Goal: Task Accomplishment & Management: Manage account settings

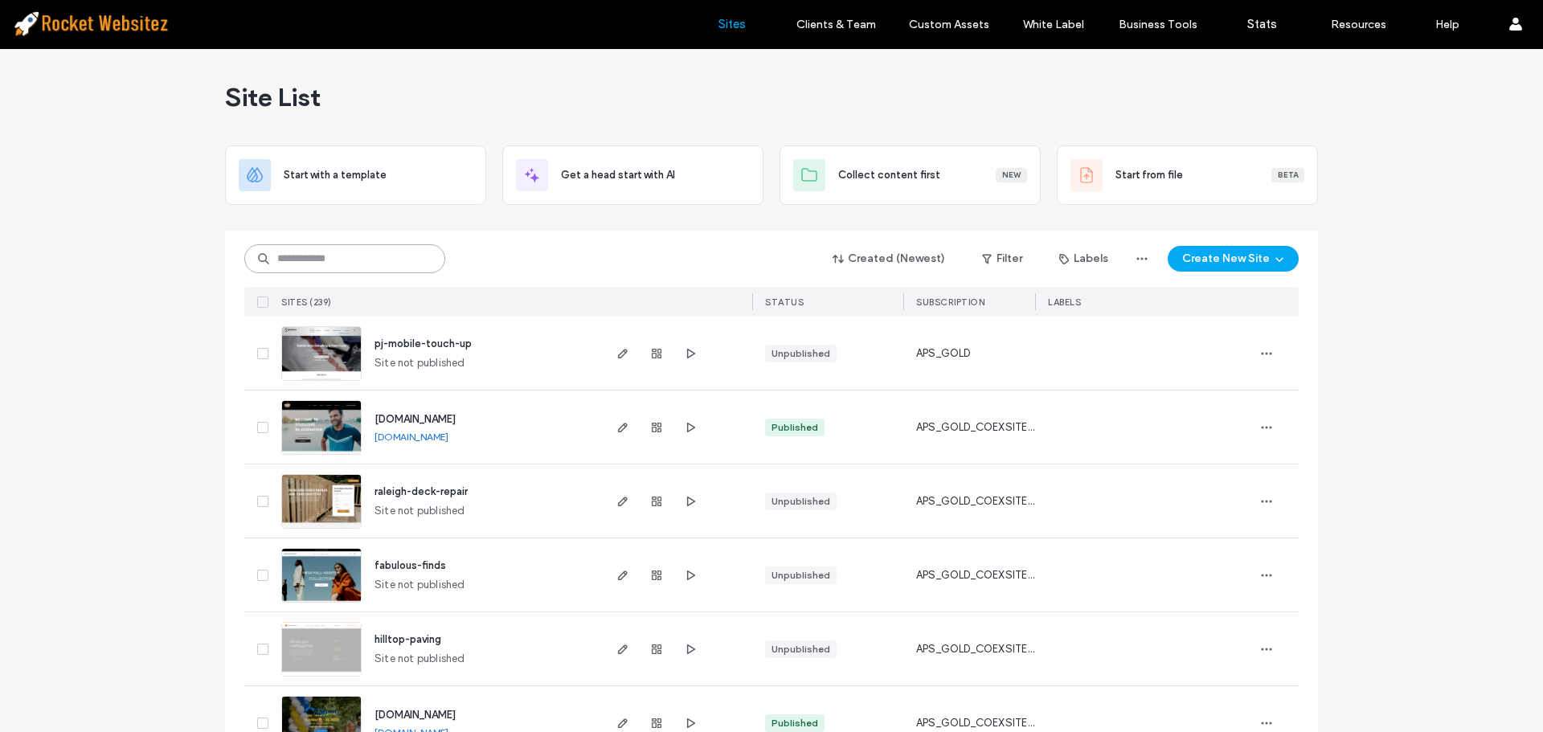
click at [332, 254] on input at bounding box center [344, 258] width 201 height 29
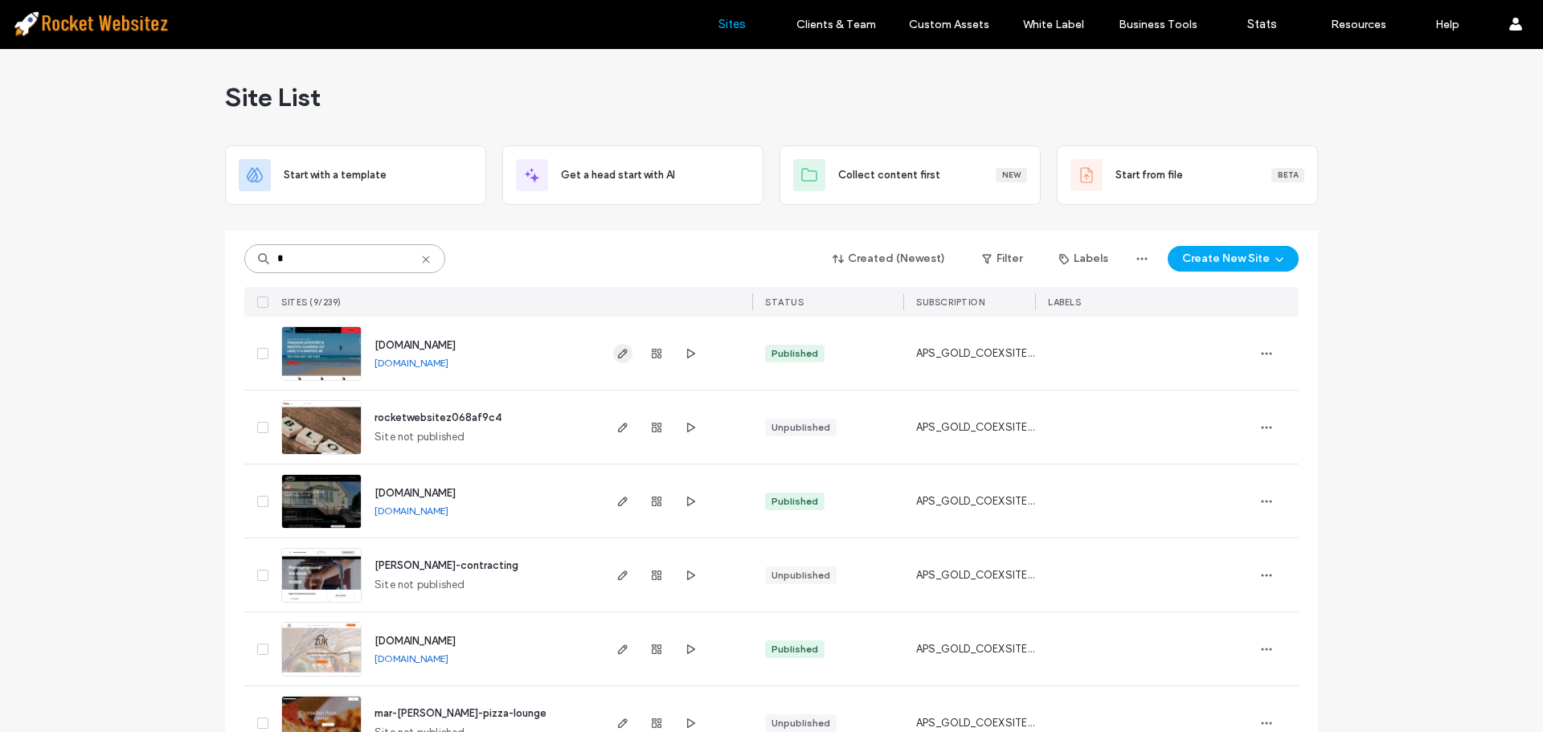
type input "*"
click at [616, 352] on icon "button" at bounding box center [622, 353] width 13 height 13
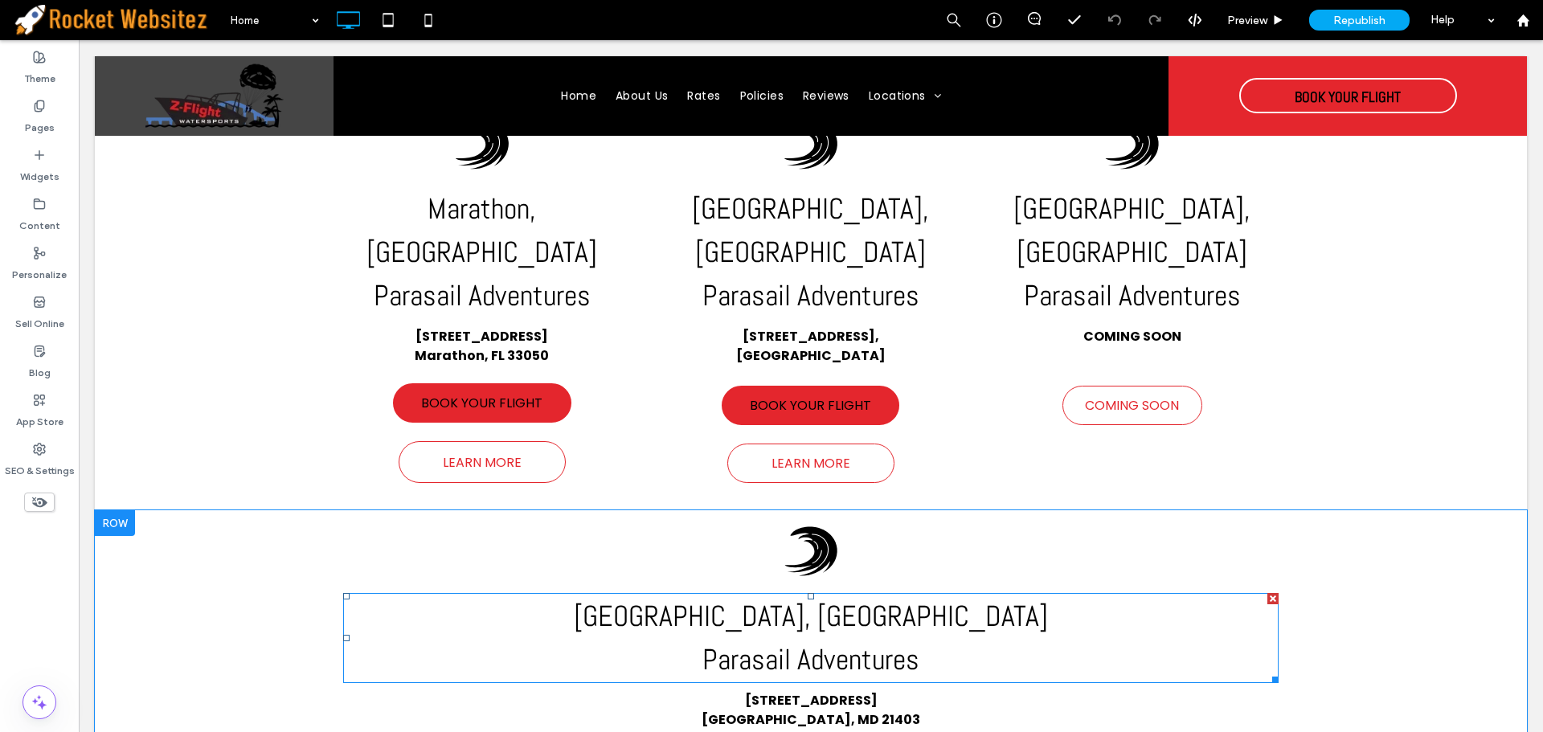
click at [829, 598] on span "[GEOGRAPHIC_DATA], [GEOGRAPHIC_DATA]" at bounding box center [811, 616] width 474 height 37
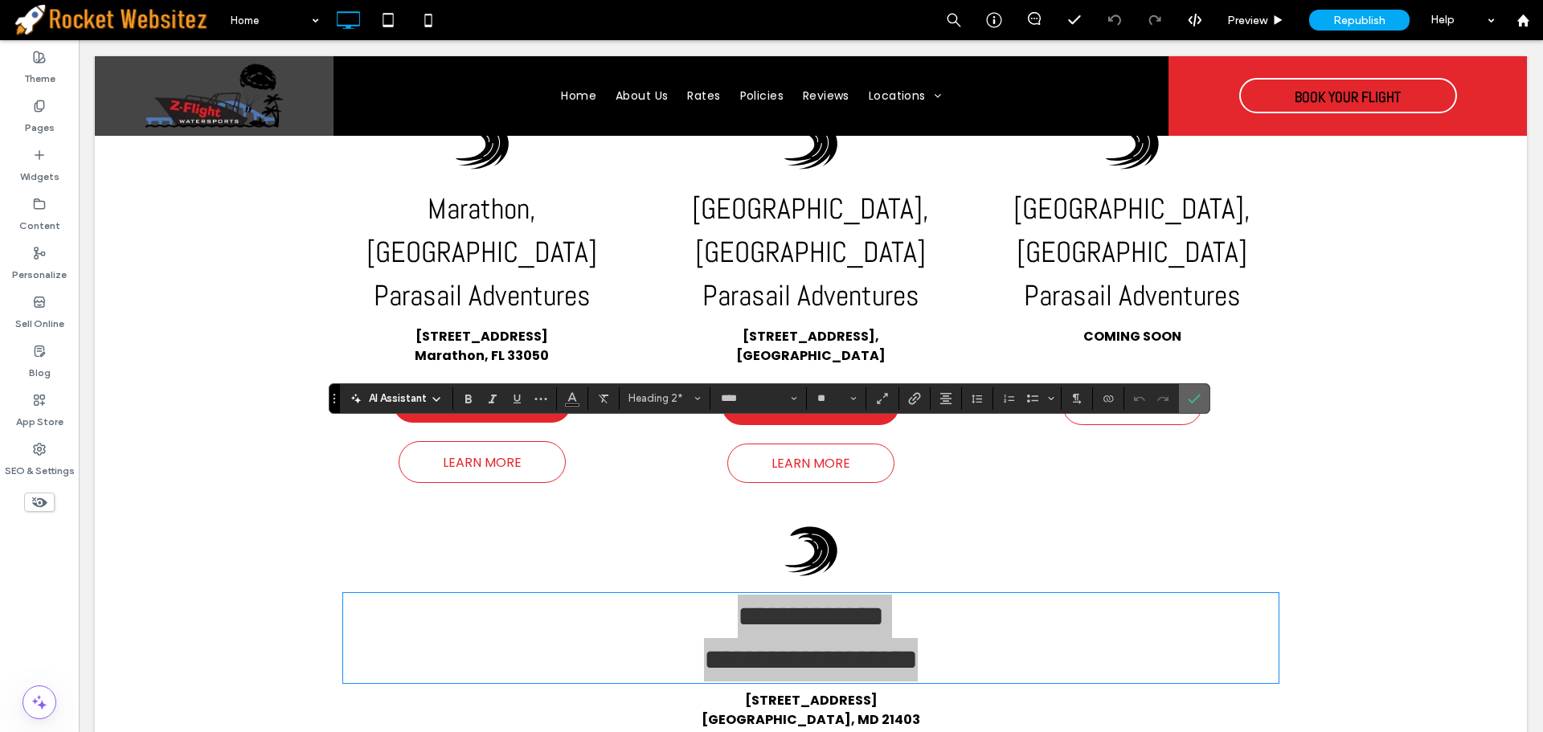
click at [1190, 394] on icon "Confirm" at bounding box center [1194, 398] width 13 height 13
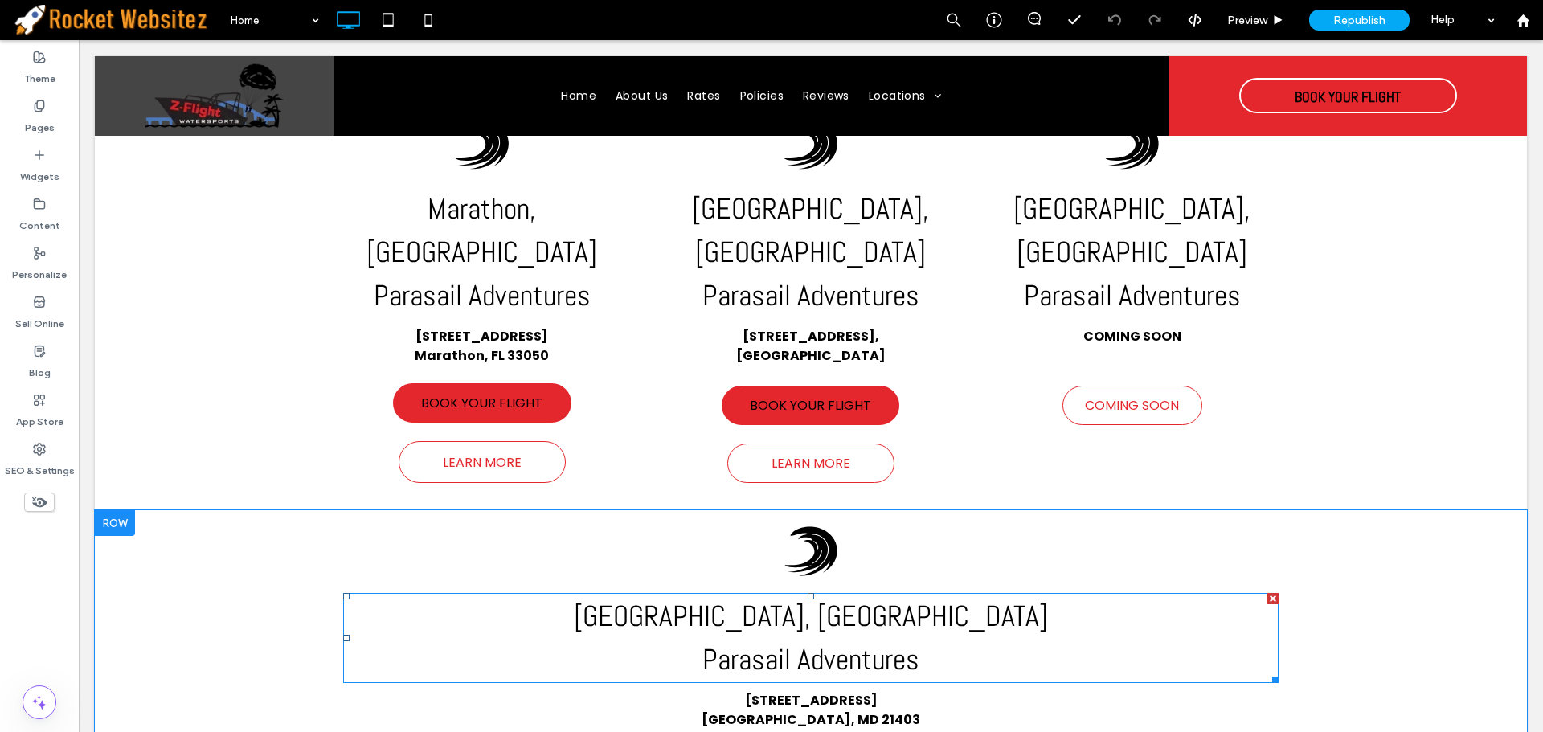
click at [993, 638] on h2 "Parasail Adventures" at bounding box center [811, 659] width 936 height 43
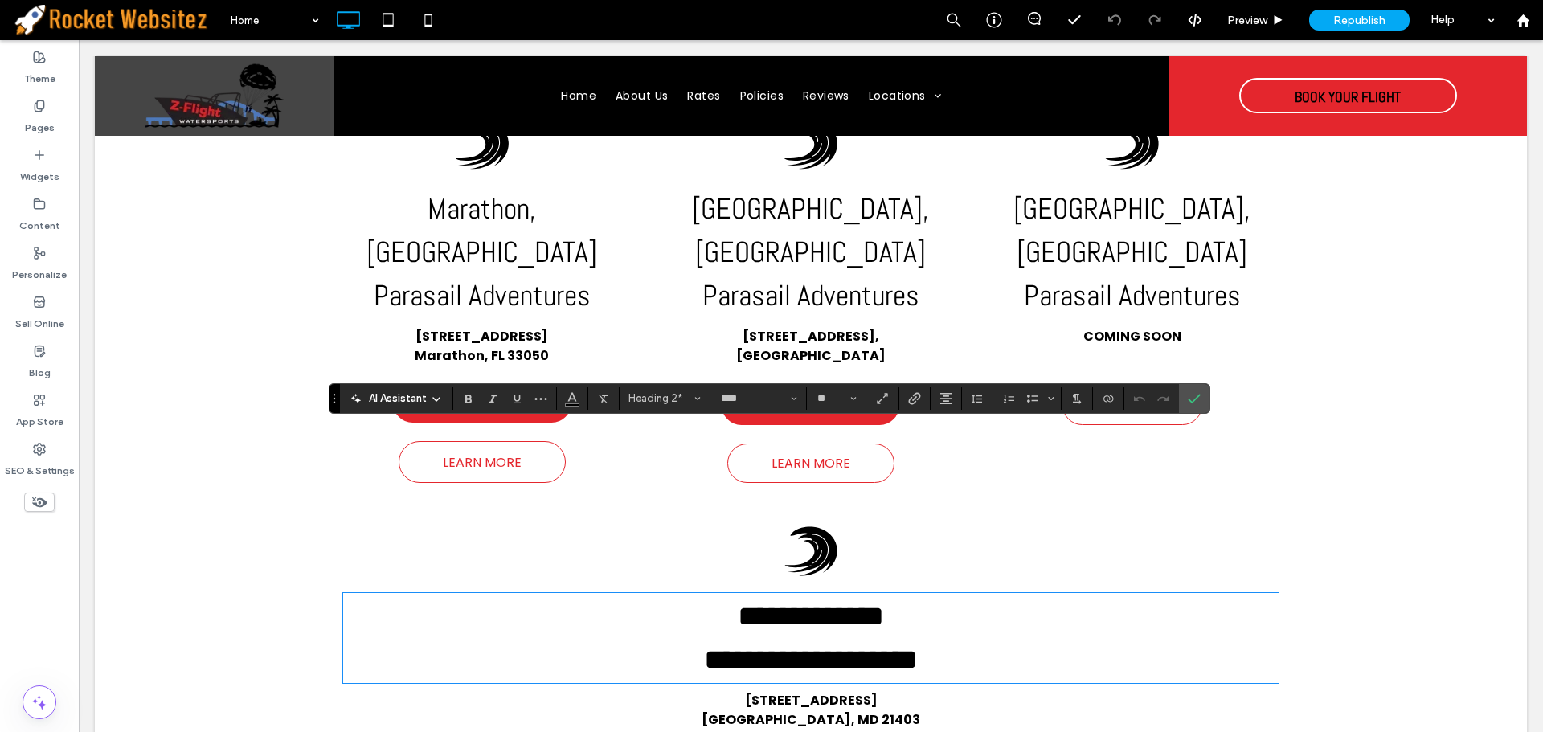
click at [961, 638] on h2 "**********" at bounding box center [811, 659] width 936 height 43
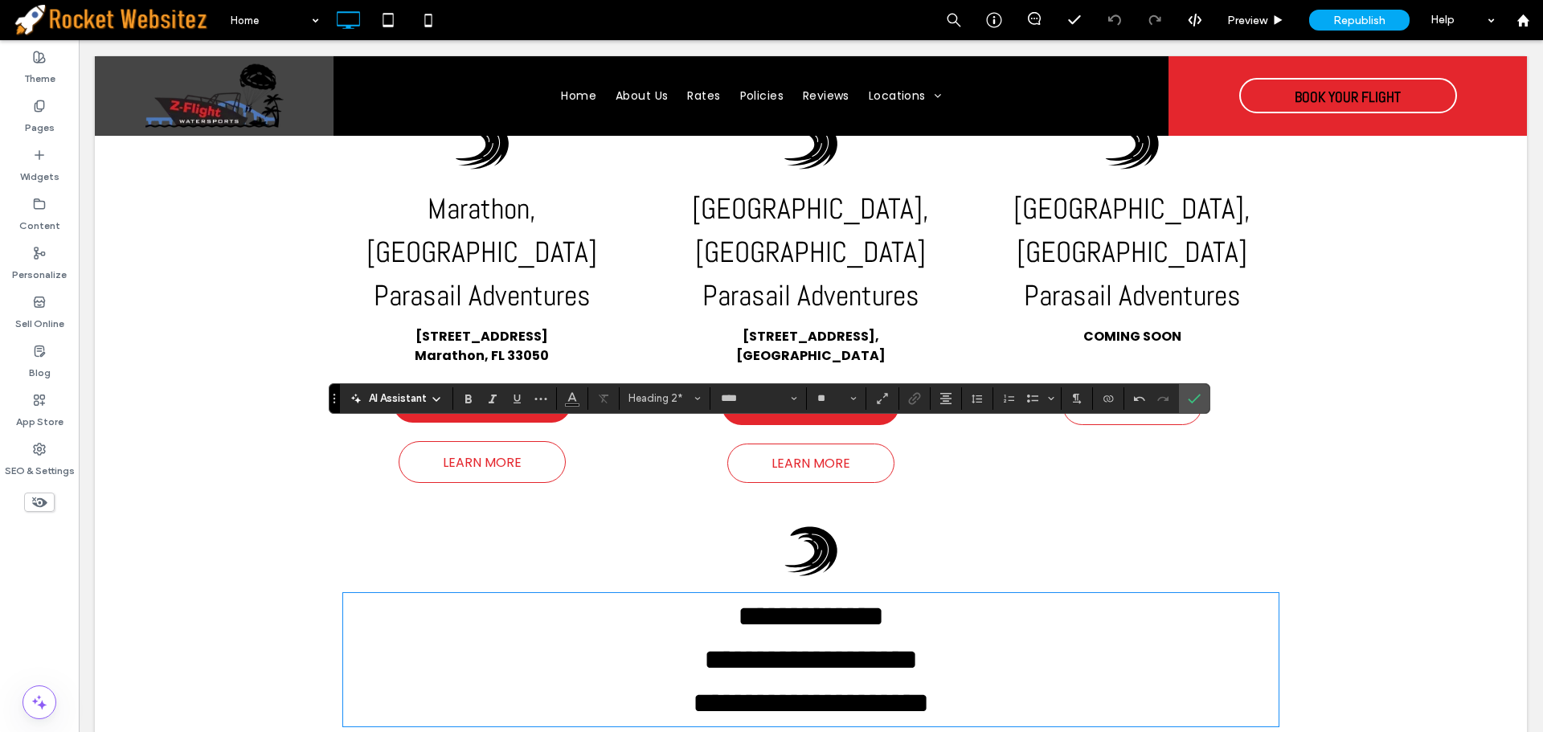
click at [929, 689] on span "**********" at bounding box center [811, 703] width 236 height 29
click at [474, 400] on icon "Bold" at bounding box center [468, 398] width 13 height 13
click at [583, 398] on button "Color" at bounding box center [572, 398] width 24 height 23
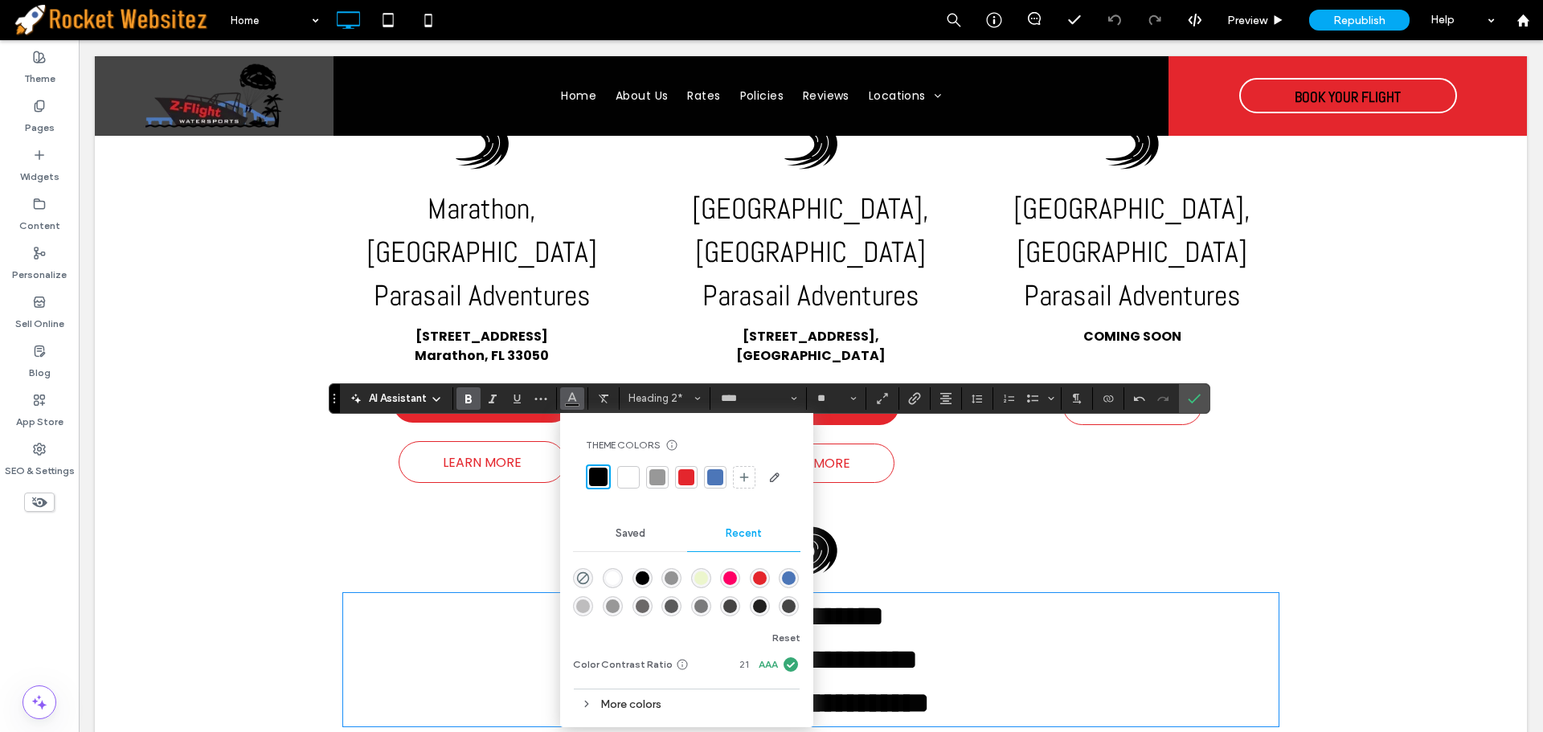
click at [575, 398] on icon "Color" at bounding box center [572, 397] width 13 height 13
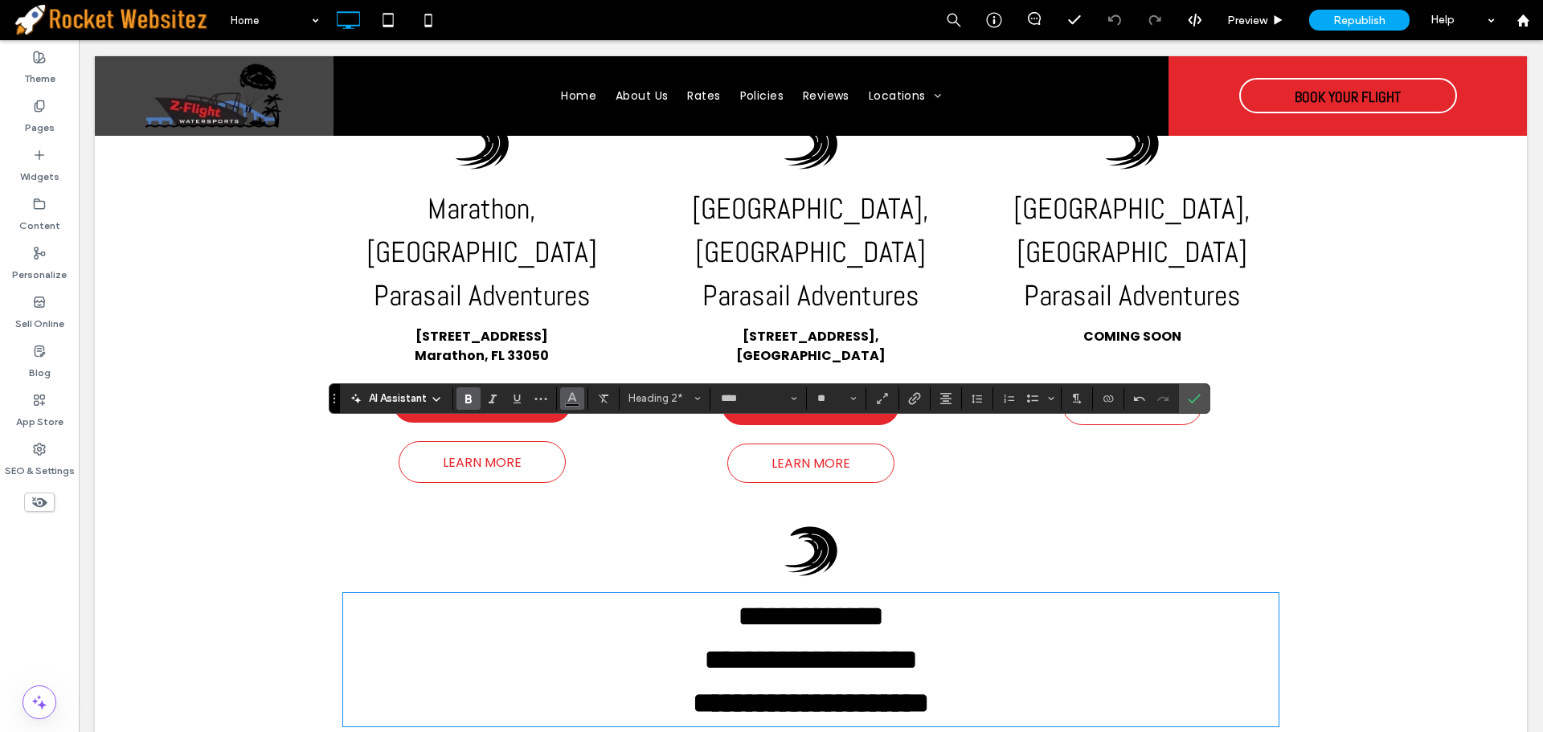
click at [567, 394] on icon "Color" at bounding box center [572, 397] width 13 height 13
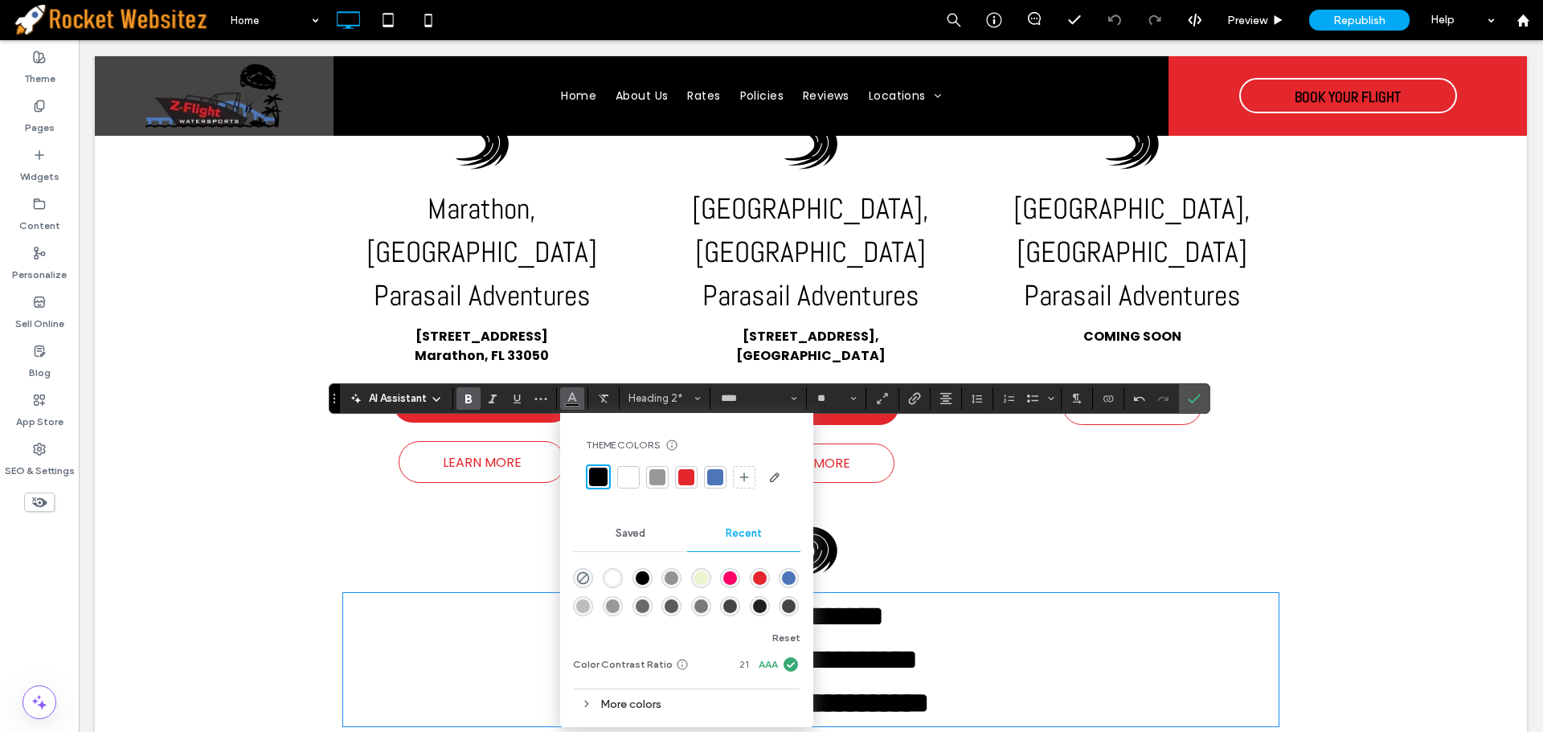
click at [689, 480] on div at bounding box center [686, 477] width 16 height 16
click at [494, 396] on use "Italic" at bounding box center [493, 399] width 8 height 9
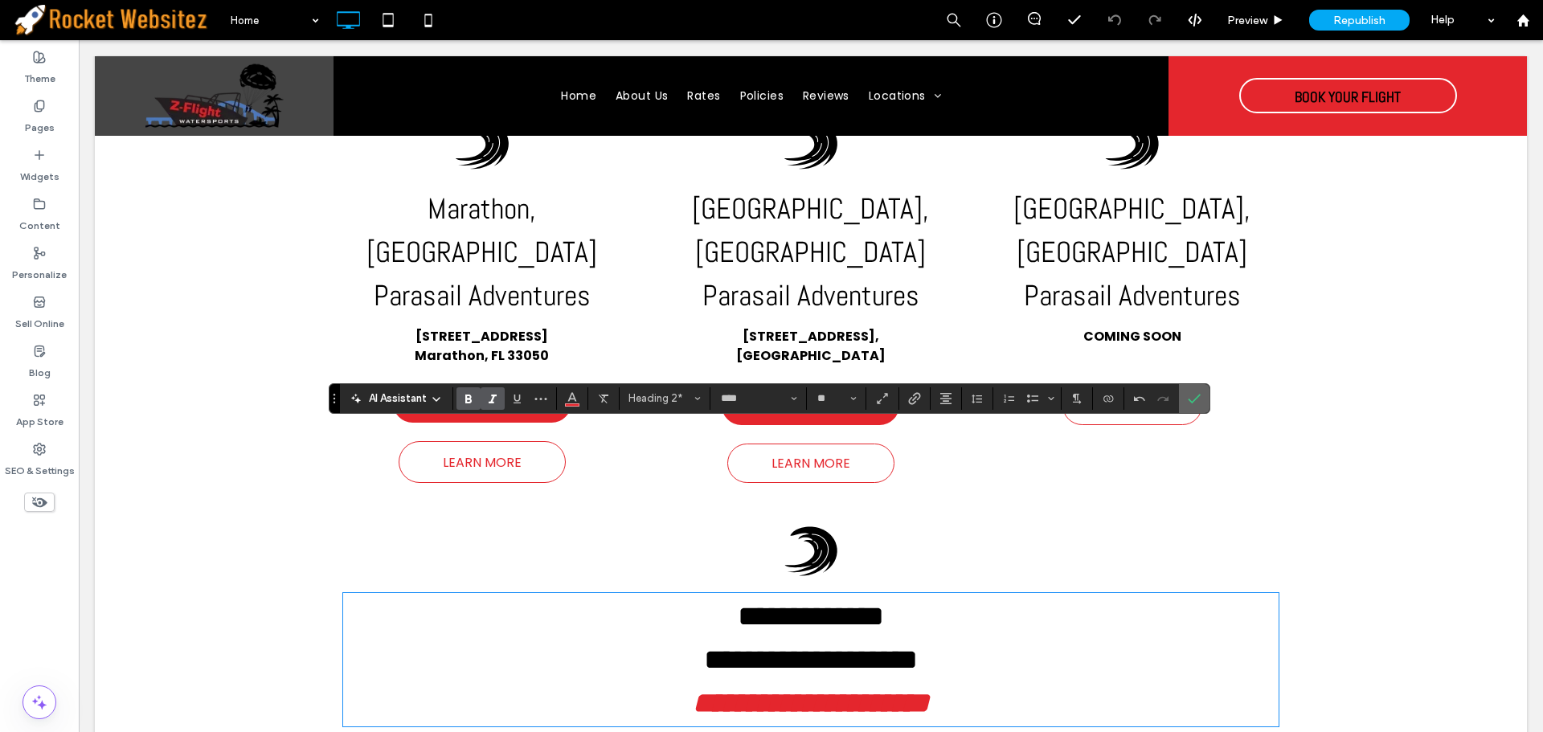
drag, startPoint x: 1198, startPoint y: 398, endPoint x: 1129, endPoint y: 355, distance: 80.5
click at [1198, 398] on icon "Confirm" at bounding box center [1194, 398] width 13 height 13
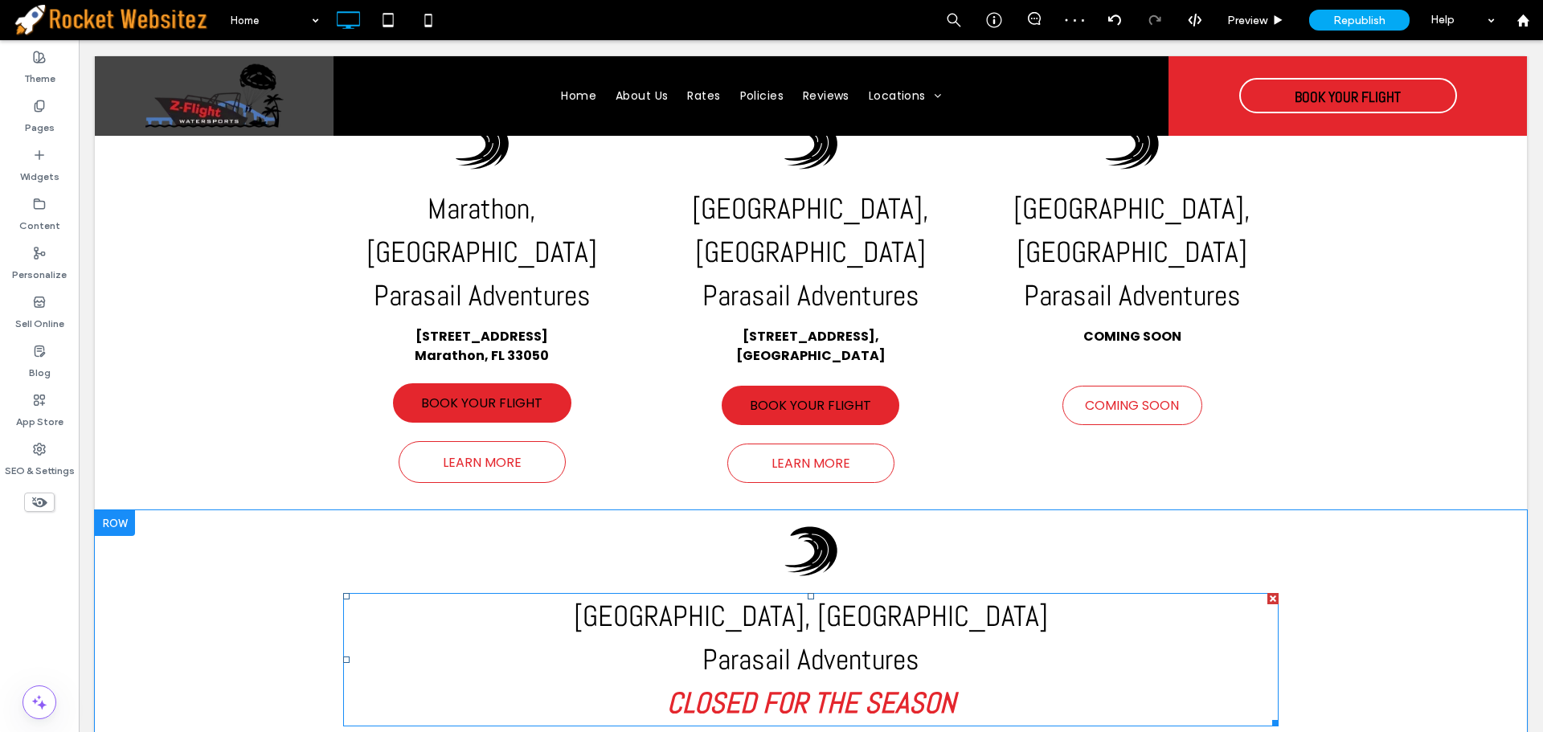
scroll to position [884, 0]
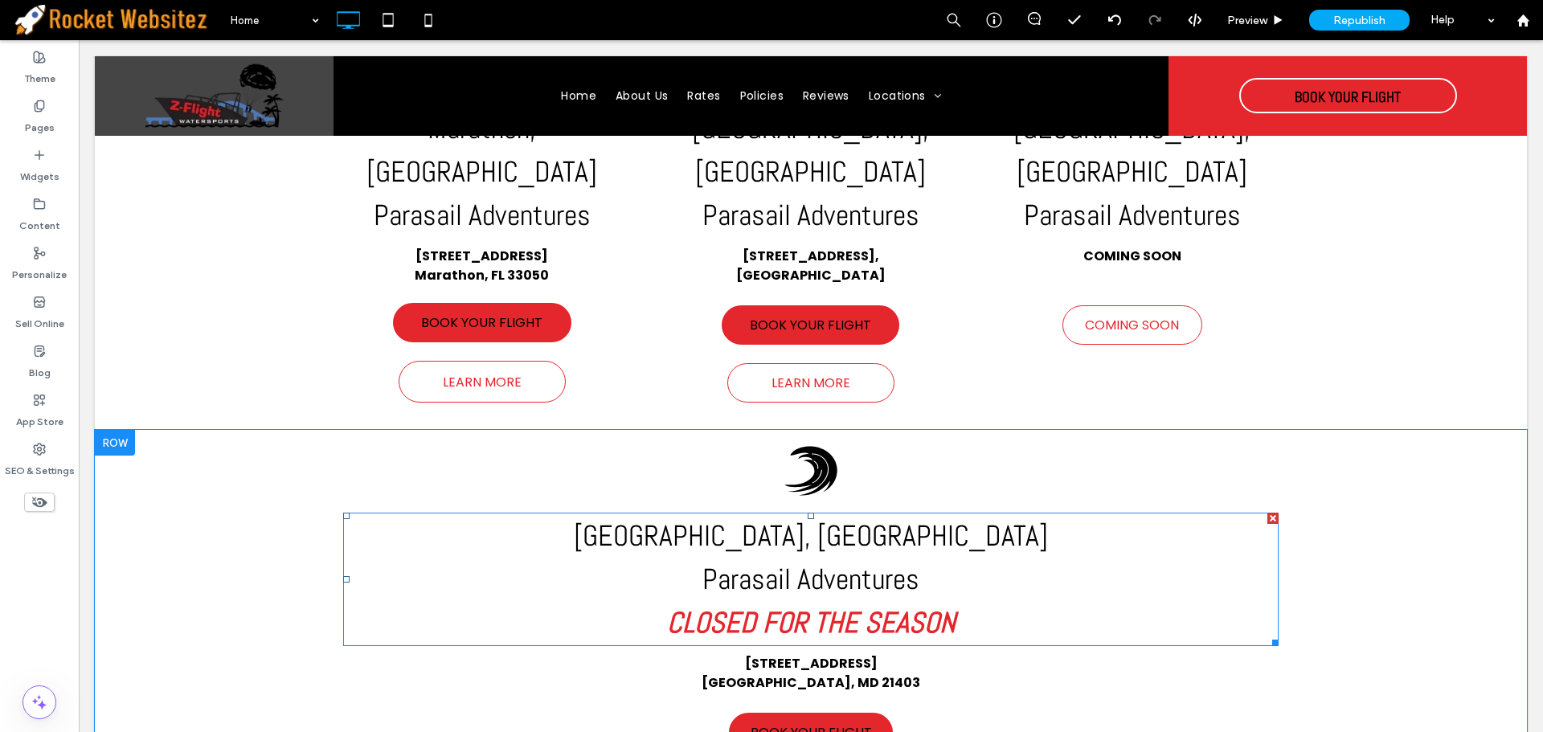
click at [924, 604] on strong "CLOSED FOR THE SEASON" at bounding box center [811, 622] width 289 height 37
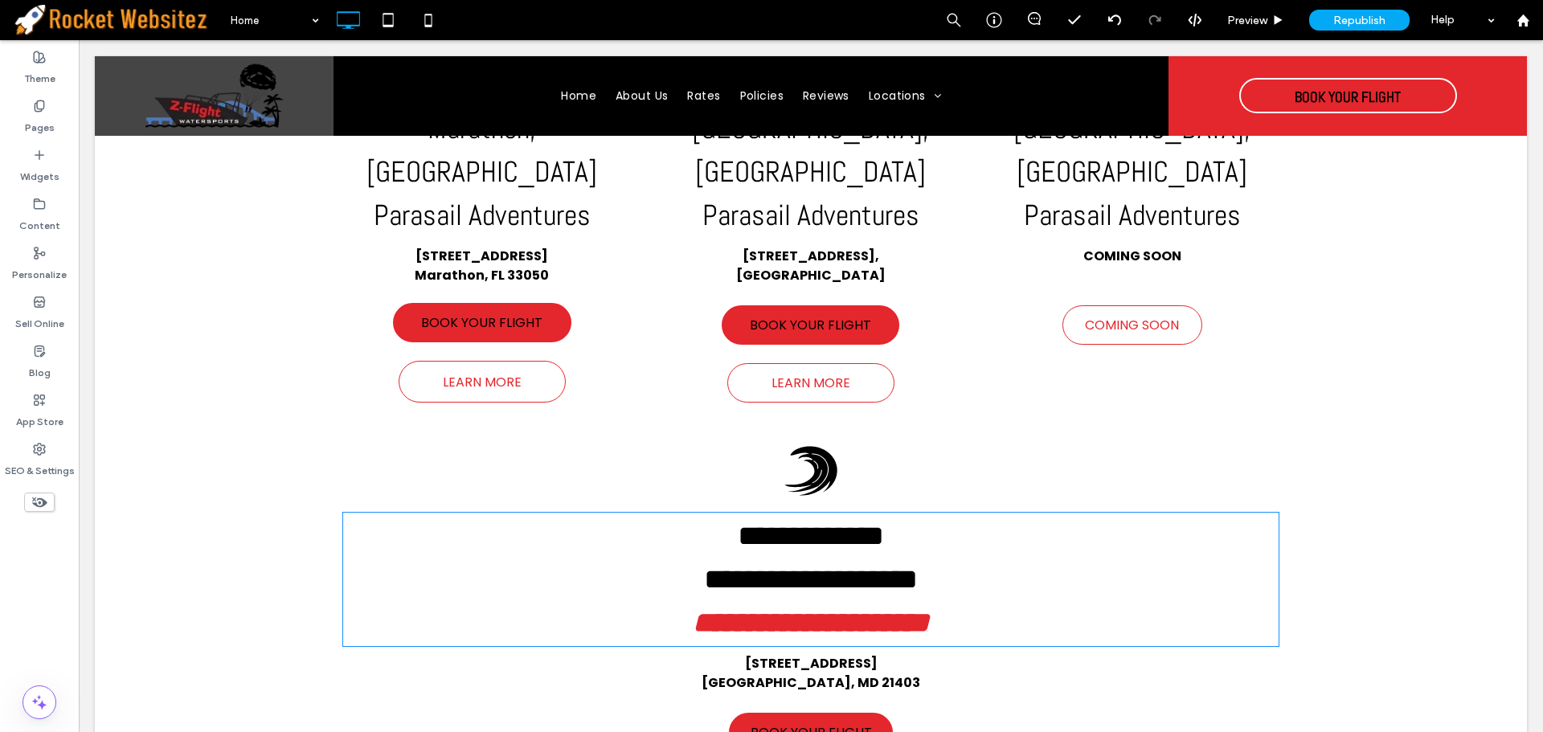
click at [924, 608] on strong "**********" at bounding box center [811, 622] width 236 height 29
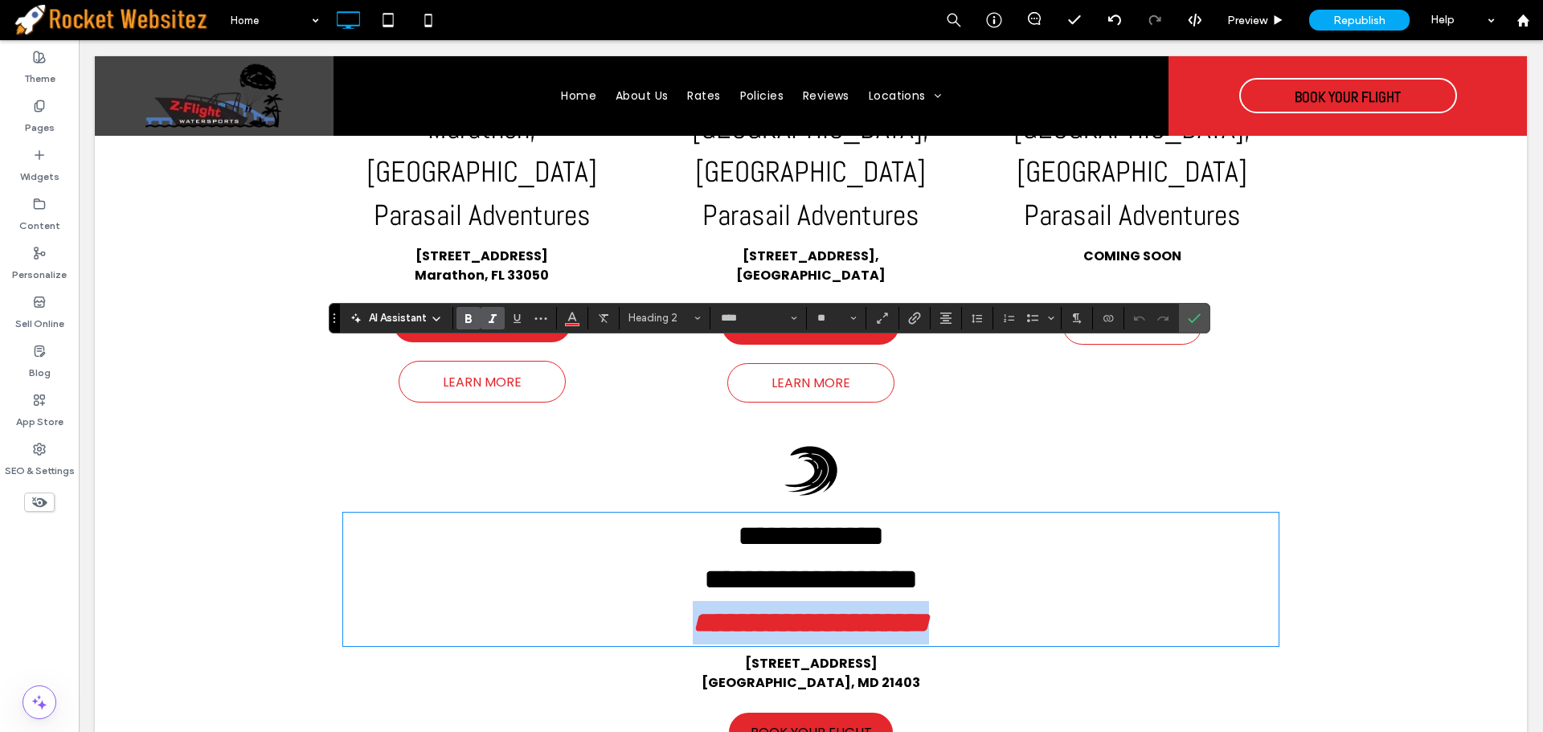
click at [924, 608] on strong "**********" at bounding box center [811, 622] width 236 height 29
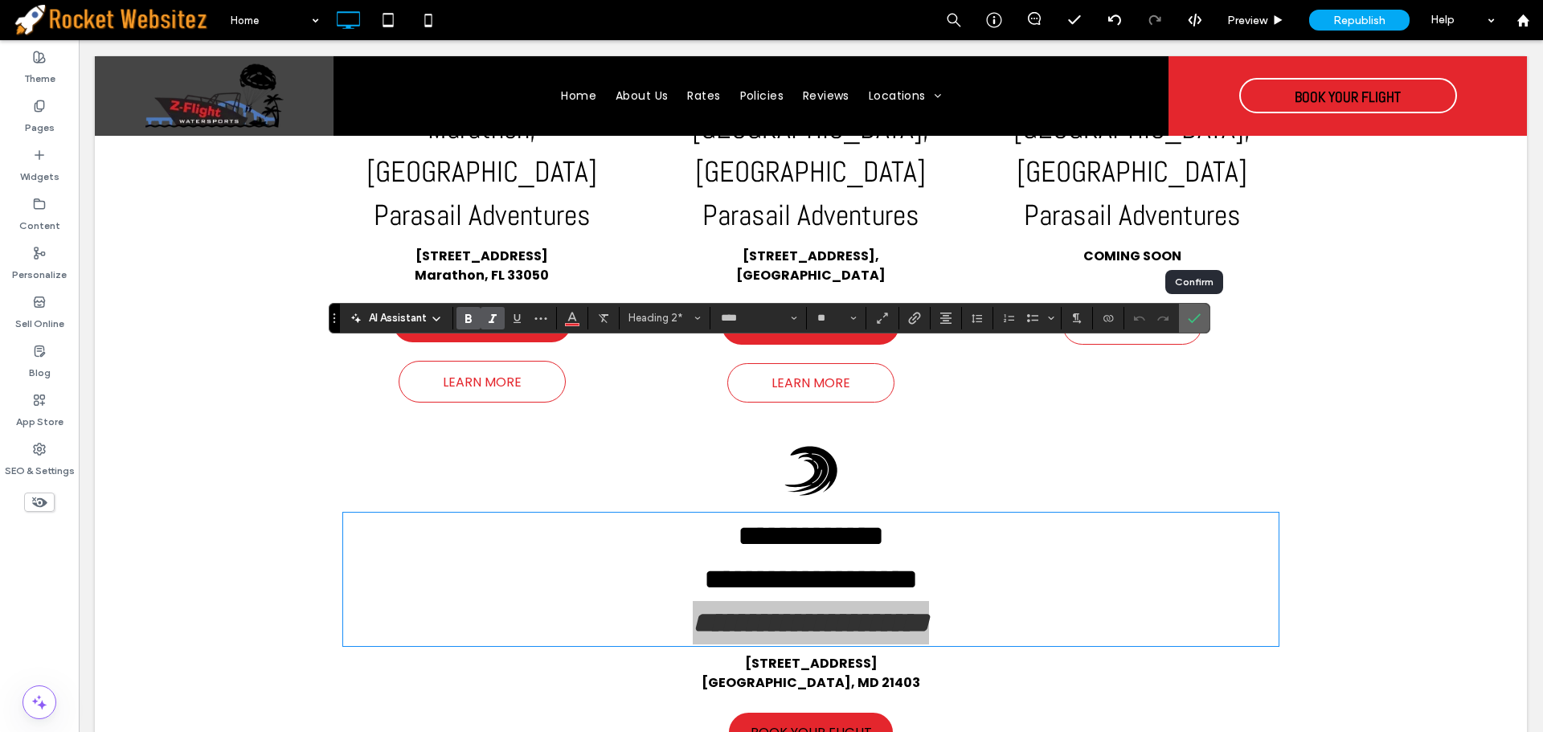
drag, startPoint x: 1198, startPoint y: 317, endPoint x: 1235, endPoint y: 47, distance: 271.7
click at [1198, 317] on icon "Confirm" at bounding box center [1194, 318] width 13 height 13
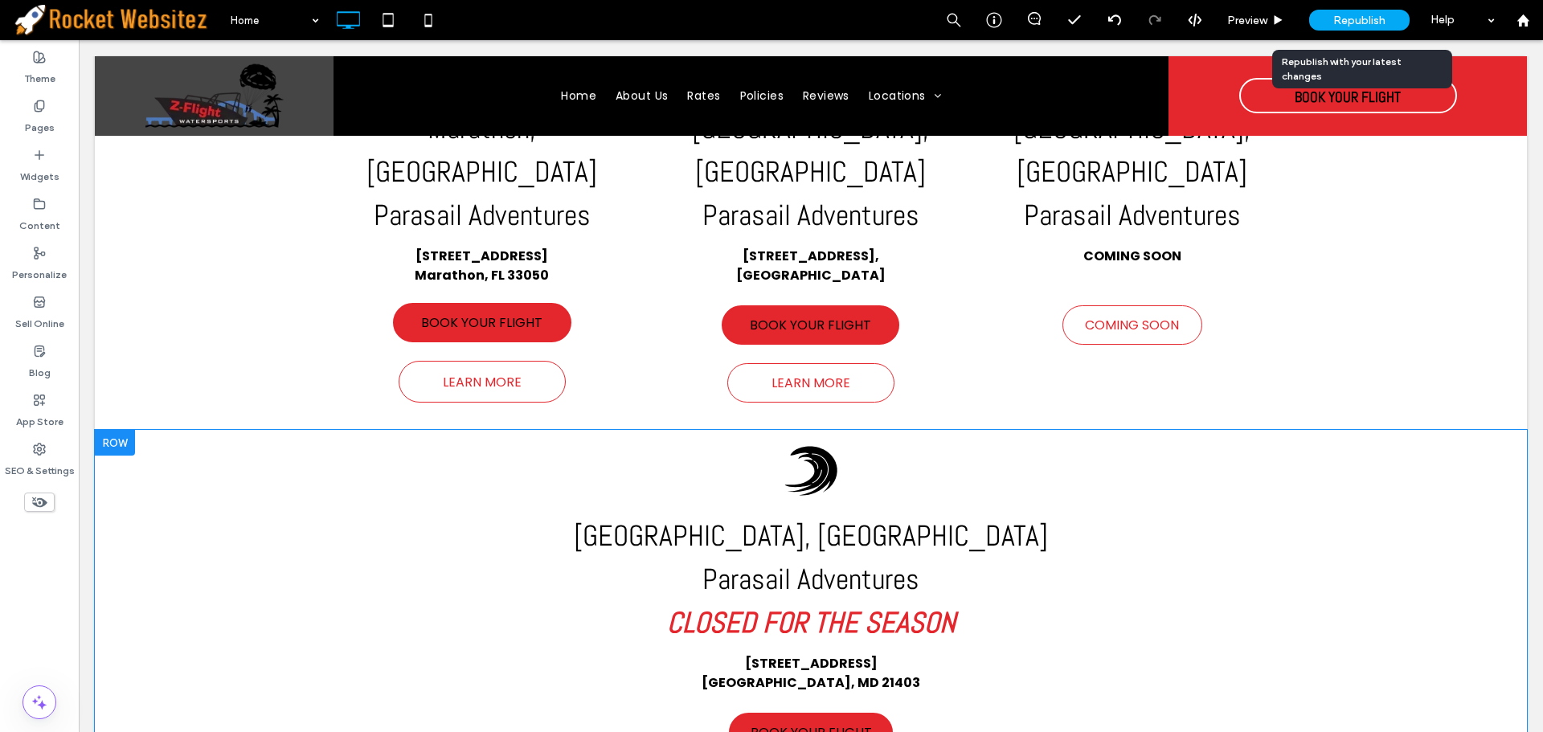
click at [1334, 18] on span "Republish" at bounding box center [1359, 21] width 52 height 14
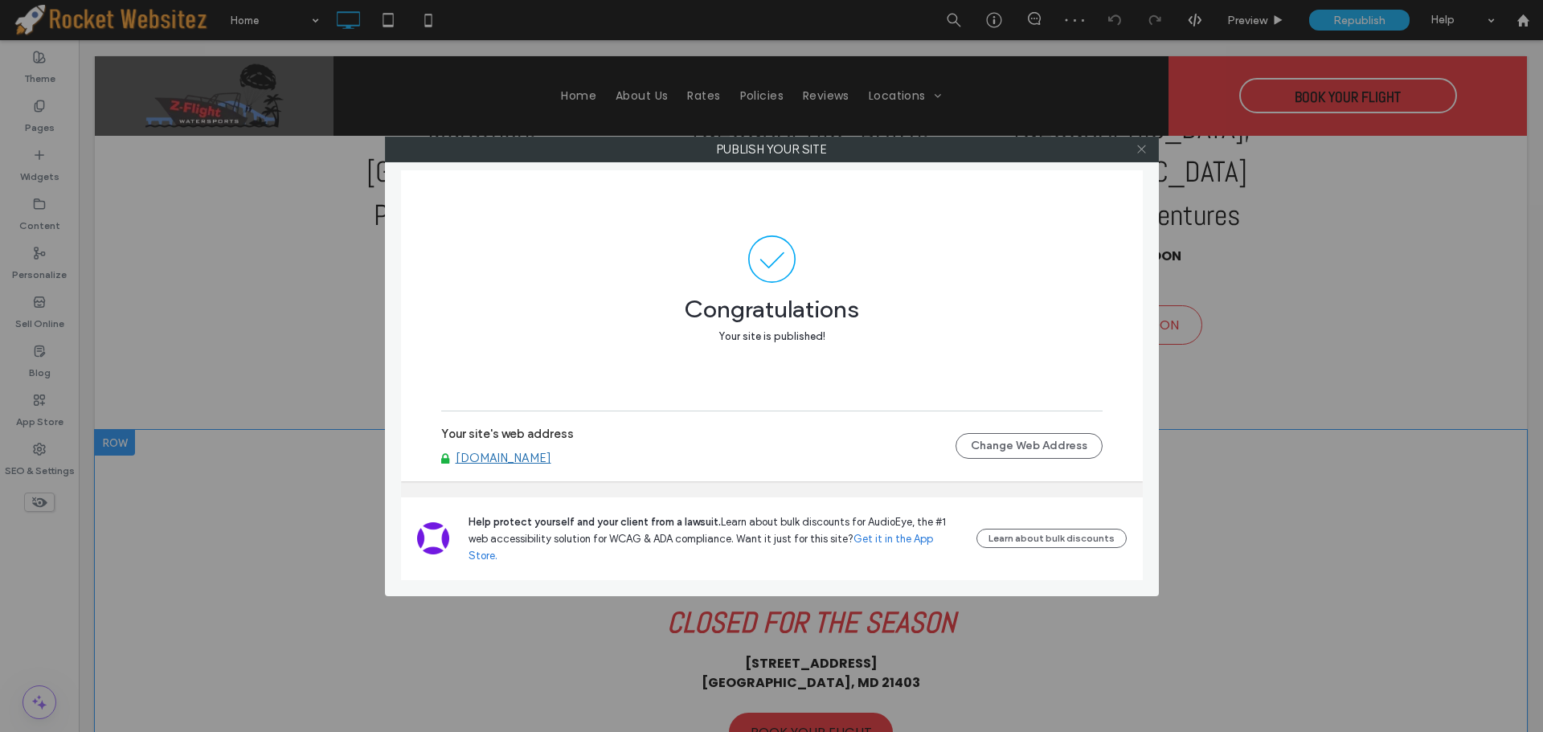
click at [1143, 148] on use at bounding box center [1141, 149] width 8 height 8
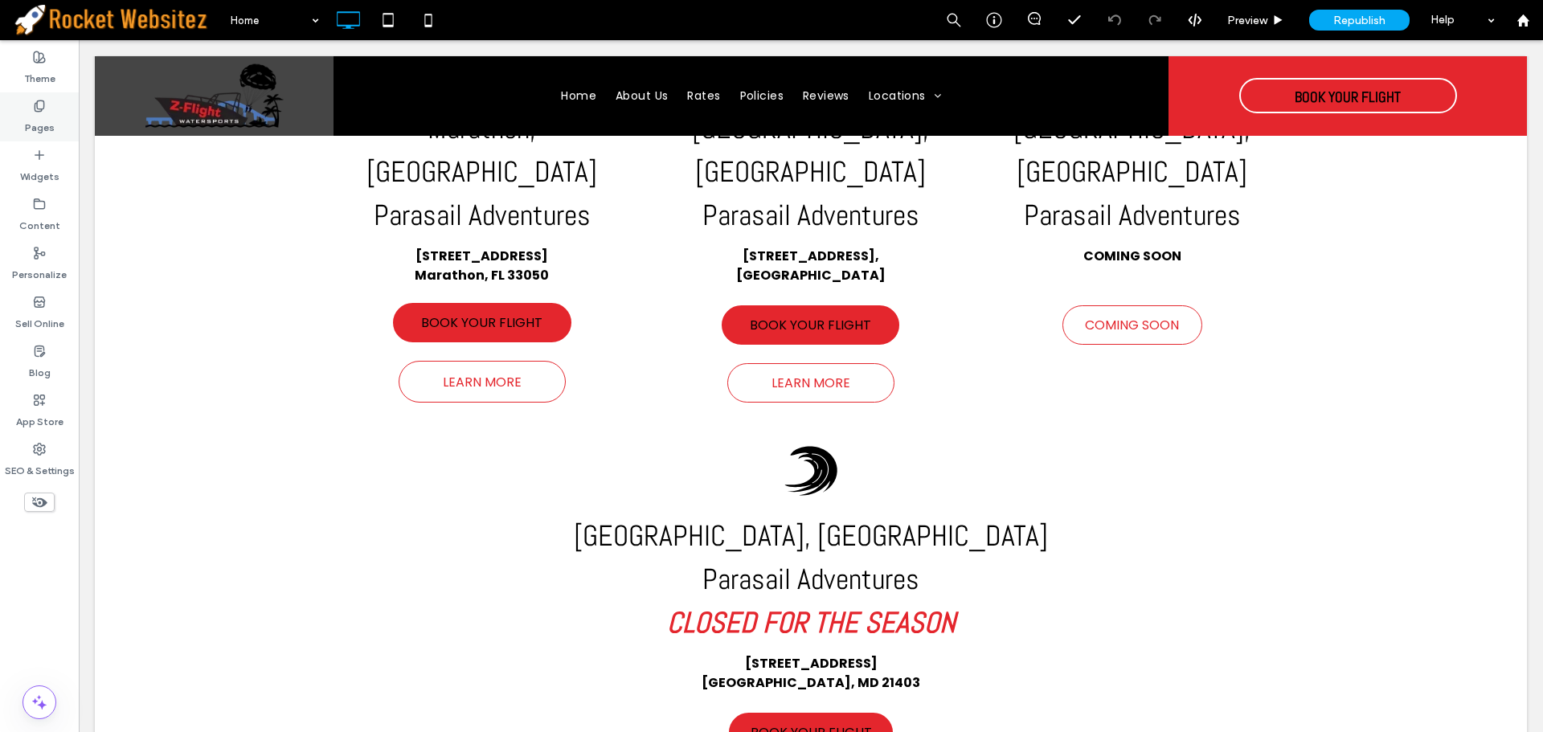
click at [28, 95] on div "Pages" at bounding box center [39, 116] width 79 height 49
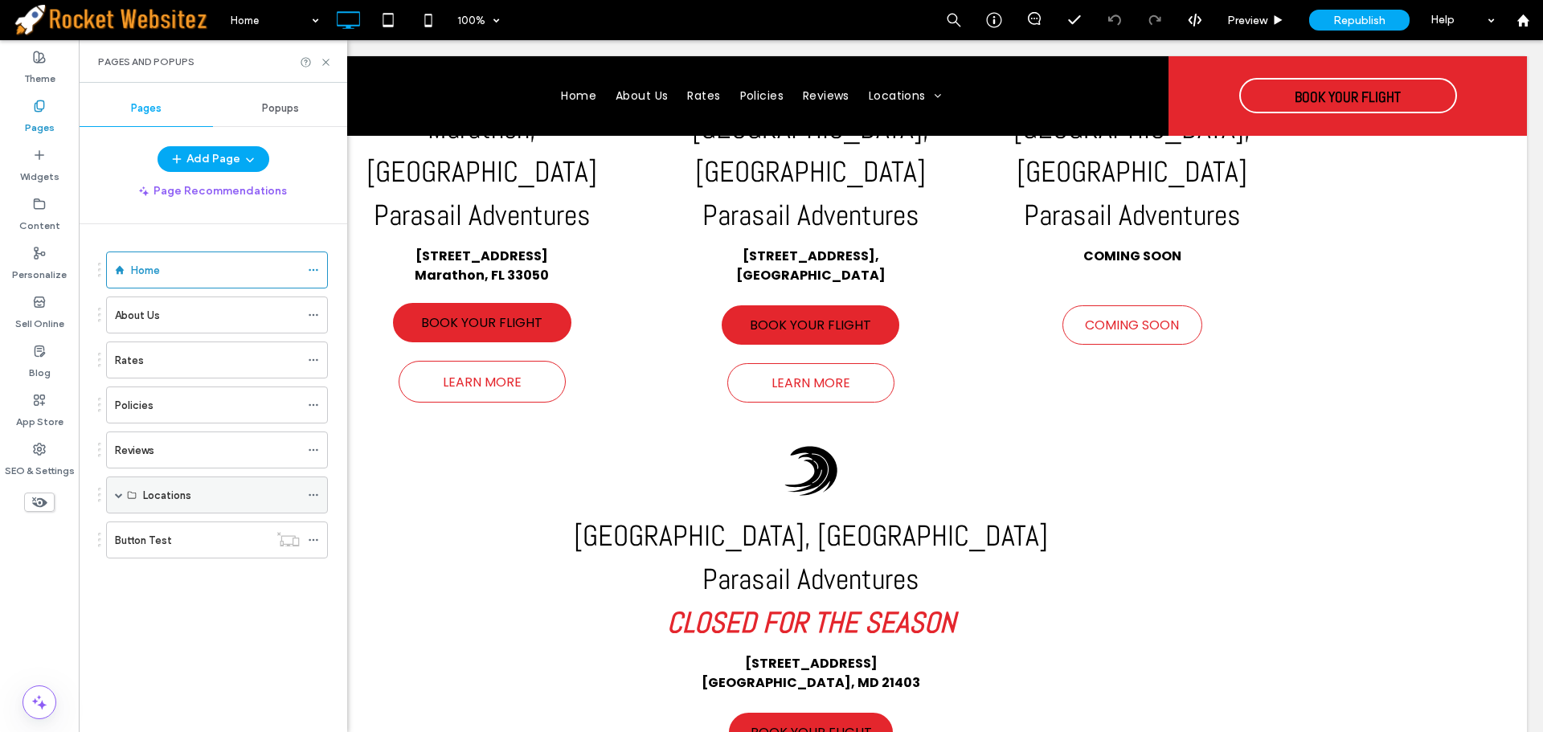
click at [120, 492] on span at bounding box center [119, 495] width 8 height 8
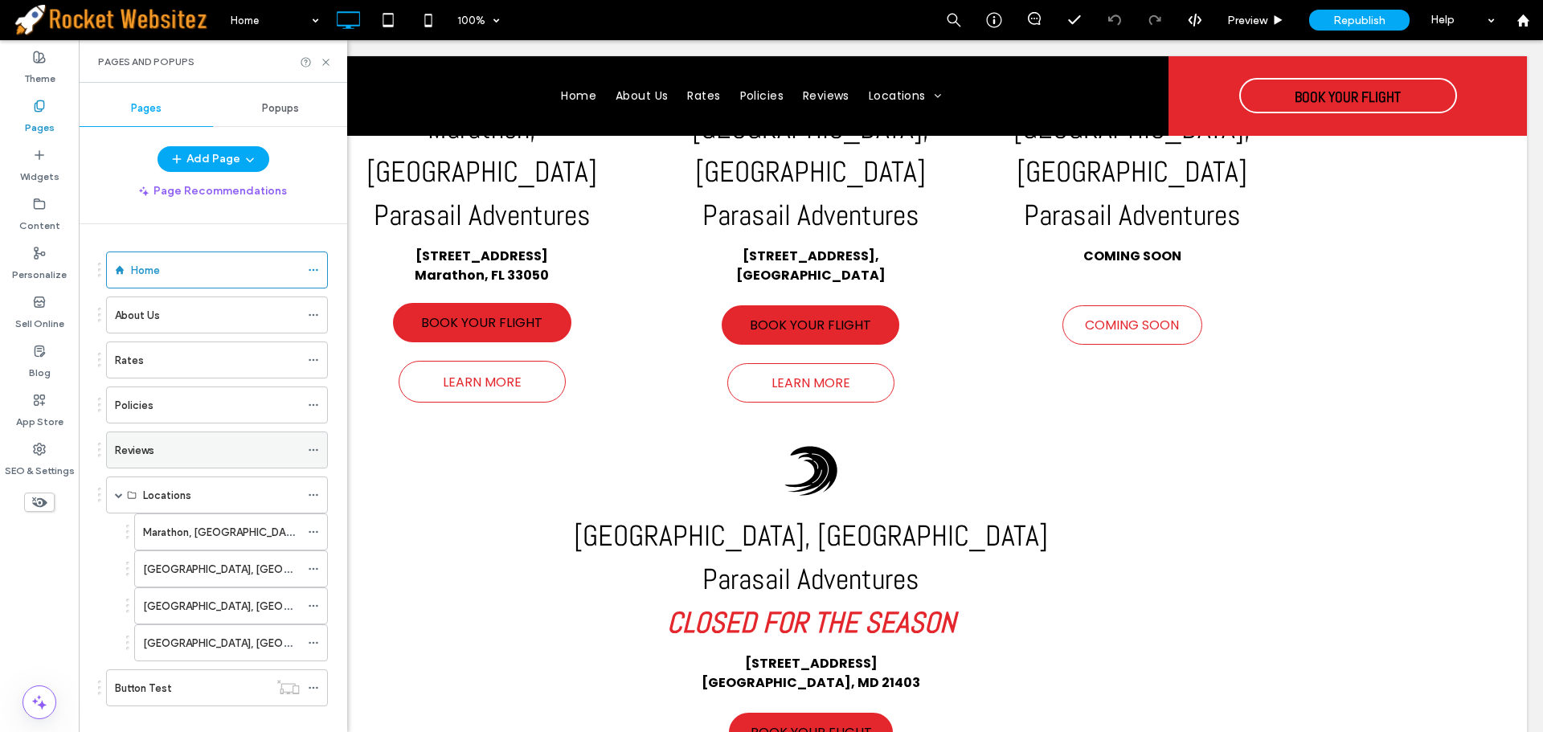
scroll to position [23, 0]
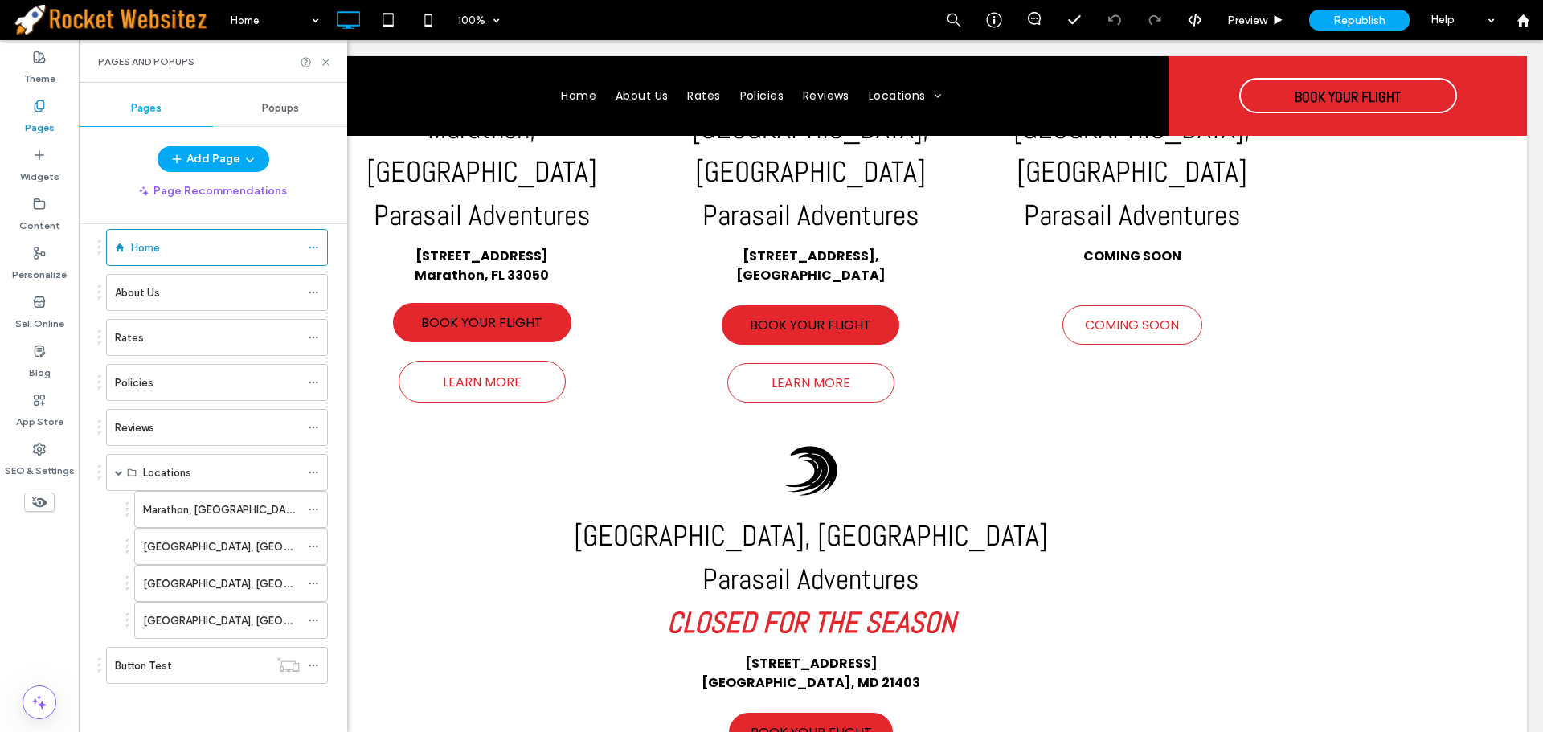
click at [204, 622] on label "Annapolis, MD" at bounding box center [253, 621] width 220 height 28
click at [327, 58] on icon at bounding box center [326, 62] width 12 height 12
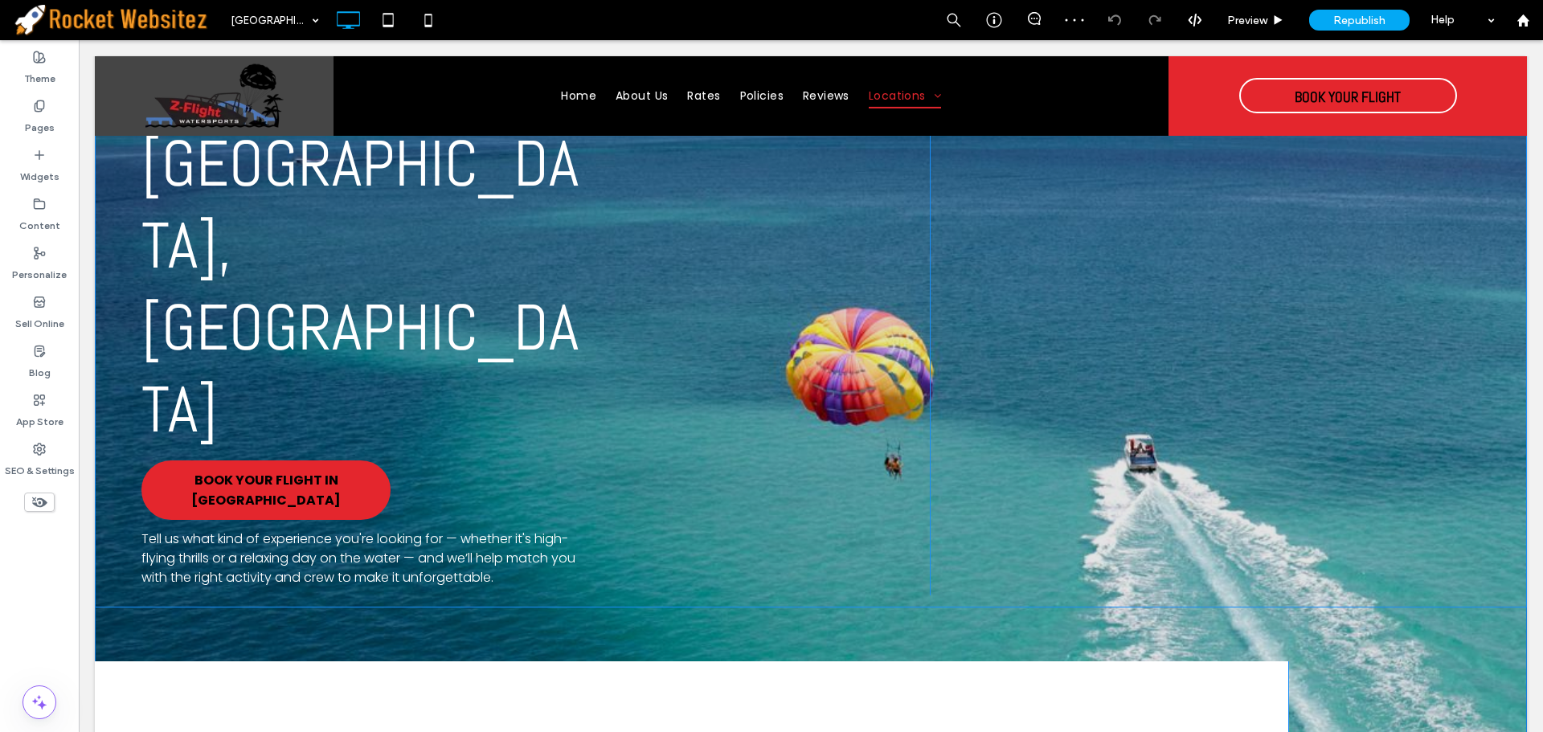
scroll to position [322, 0]
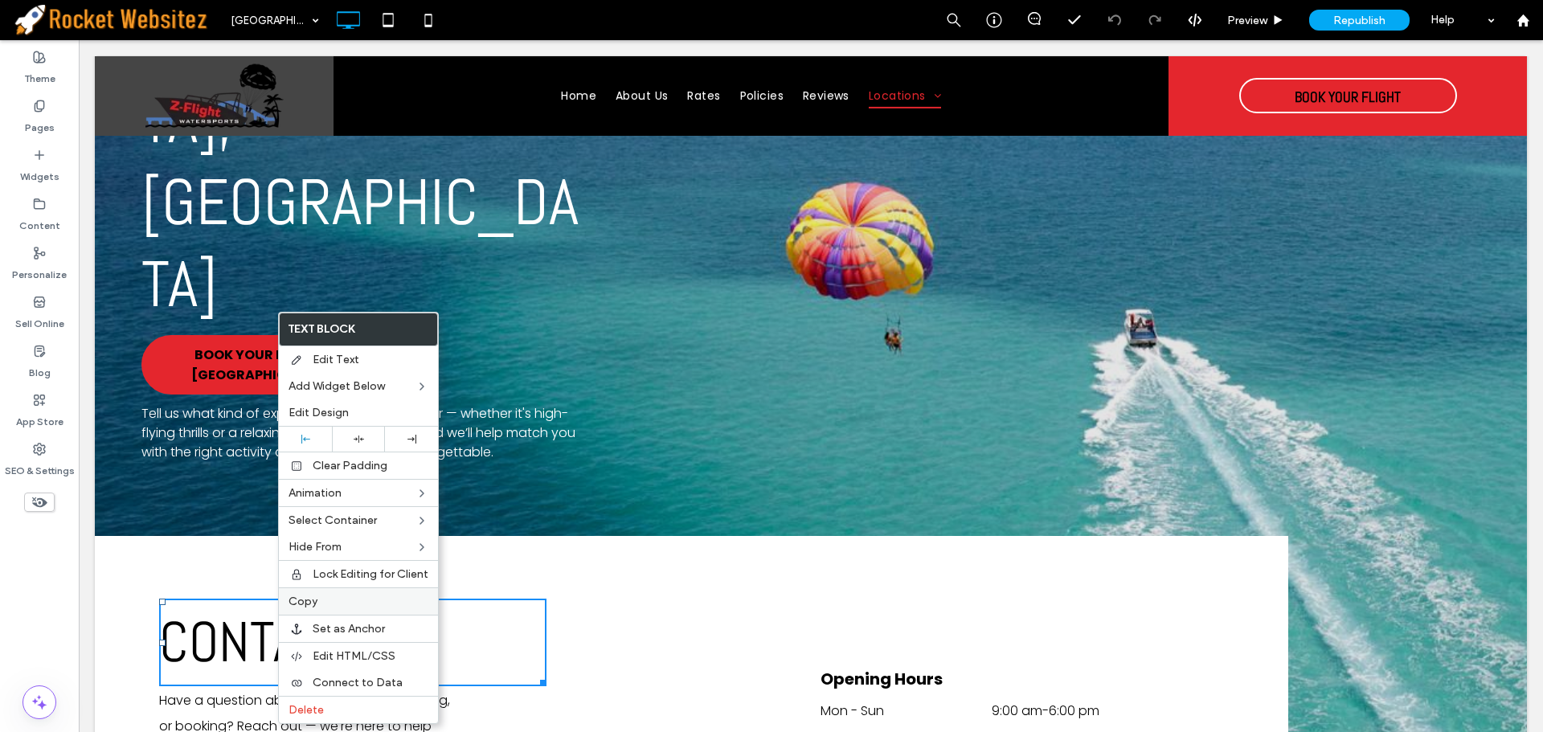
click at [314, 599] on span "Copy" at bounding box center [303, 602] width 29 height 14
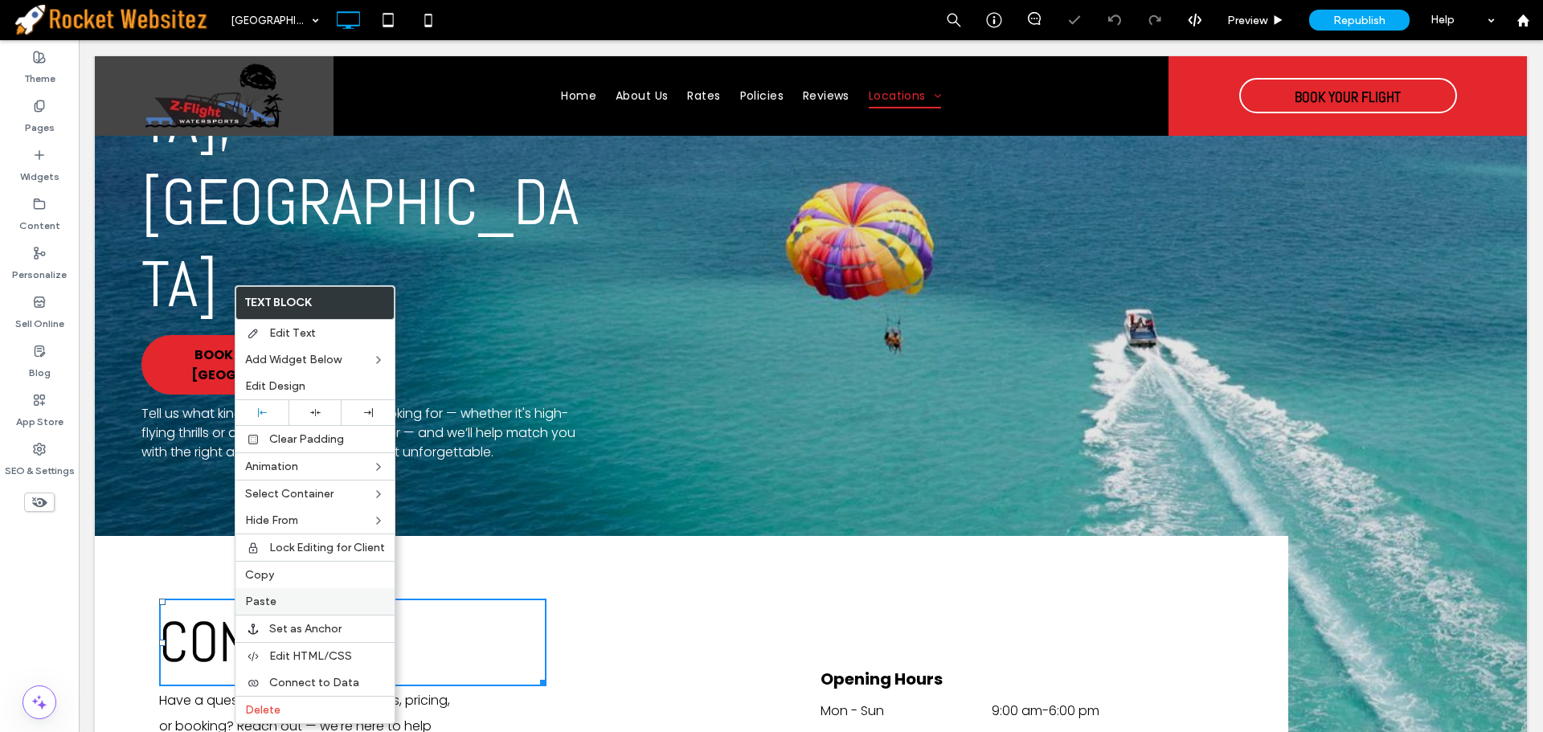
click at [302, 607] on label "Paste" at bounding box center [315, 602] width 140 height 14
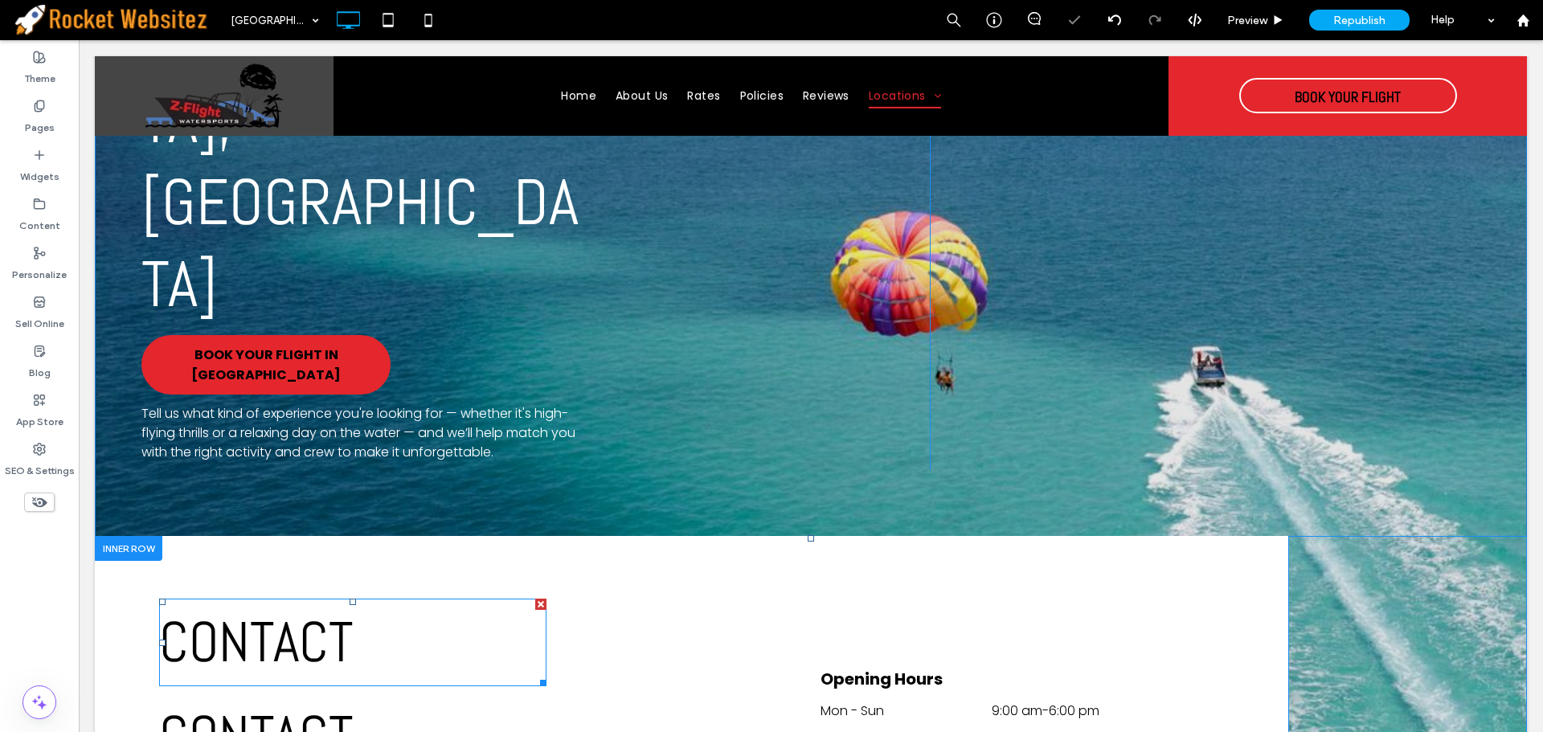
click at [317, 606] on span "CONTACT" at bounding box center [256, 642] width 195 height 72
click at [313, 614] on span "*******" at bounding box center [236, 642] width 154 height 56
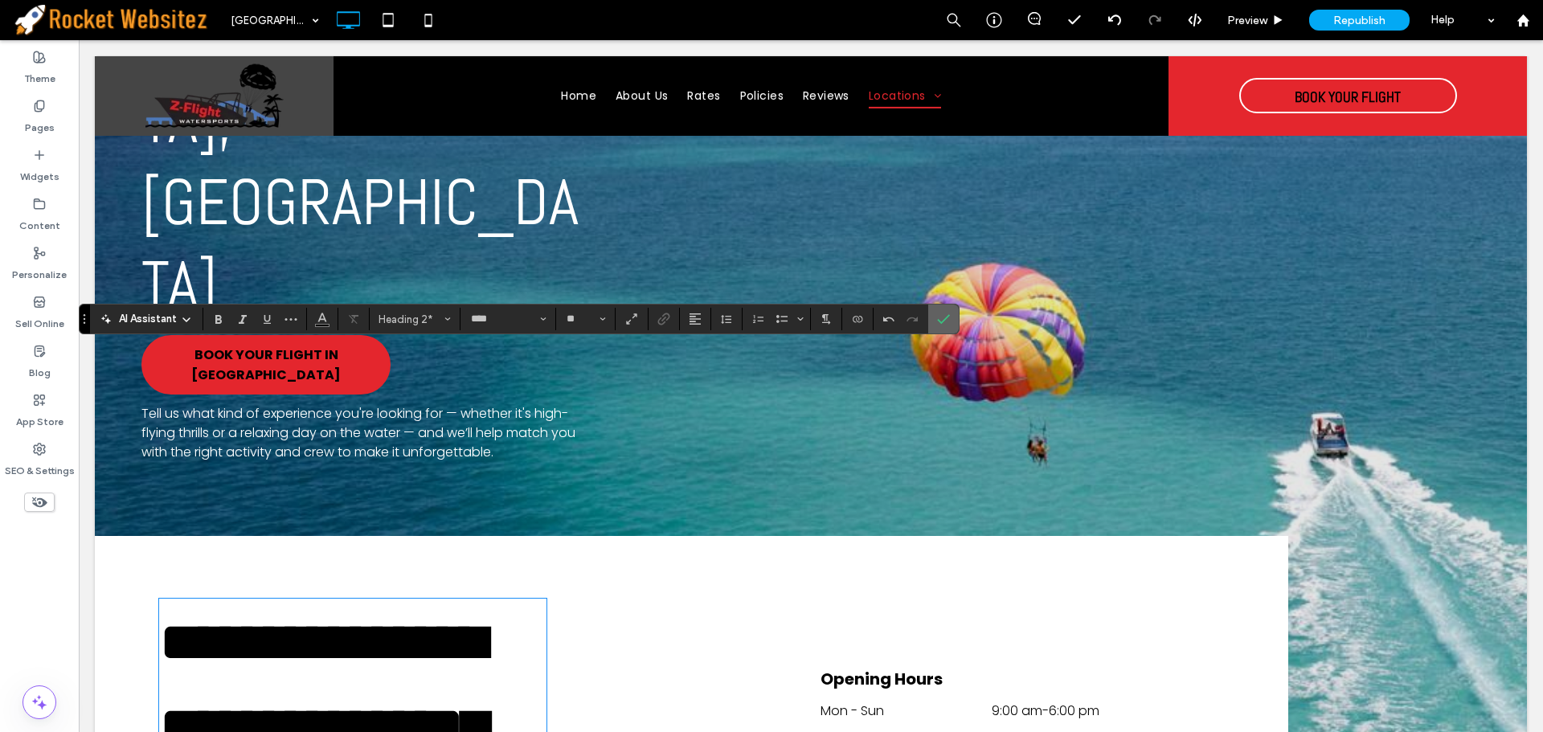
drag, startPoint x: 940, startPoint y: 326, endPoint x: 426, endPoint y: 454, distance: 529.5
click at [940, 326] on icon "Confirm" at bounding box center [943, 319] width 13 height 13
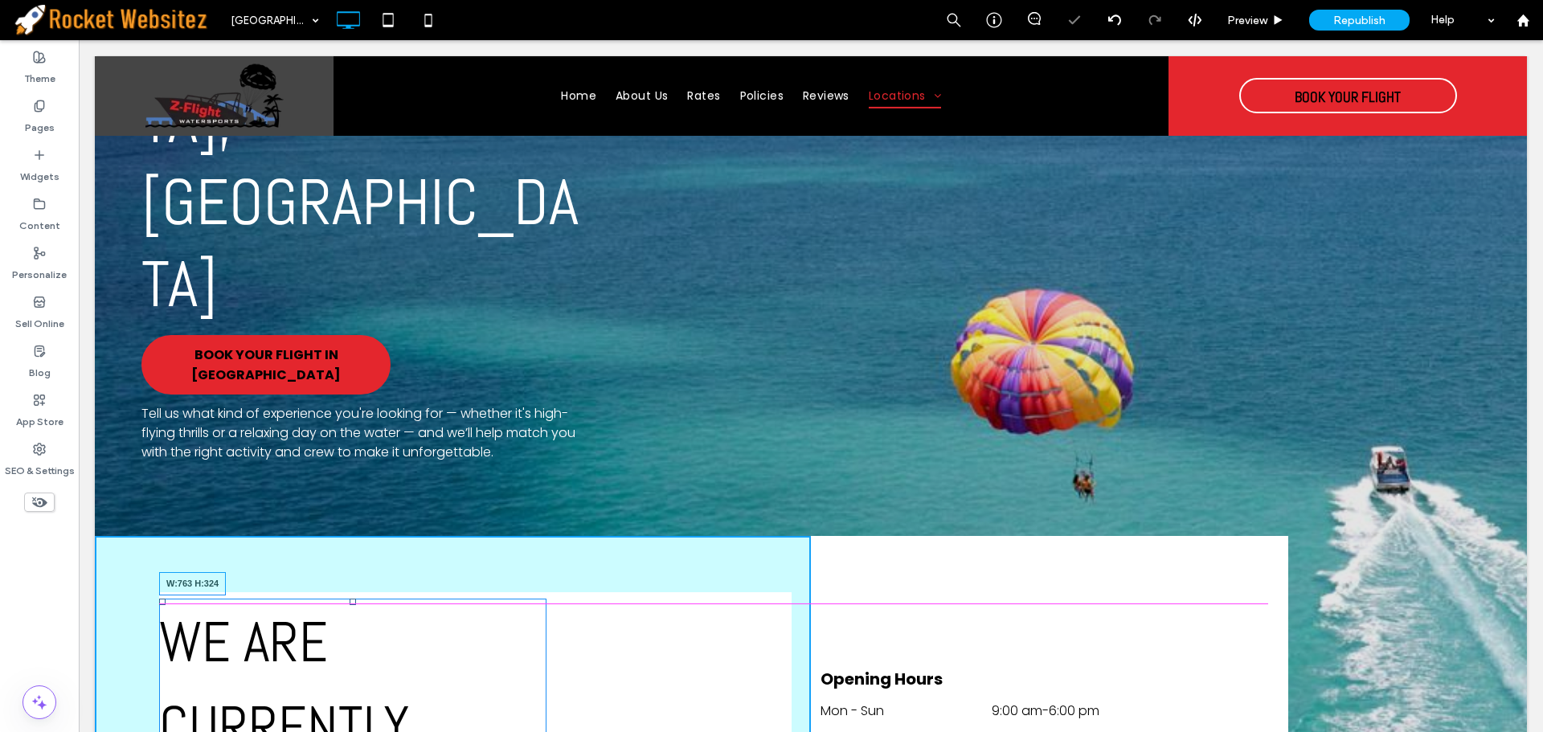
drag, startPoint x: 544, startPoint y: 679, endPoint x: 779, endPoint y: 664, distance: 235.2
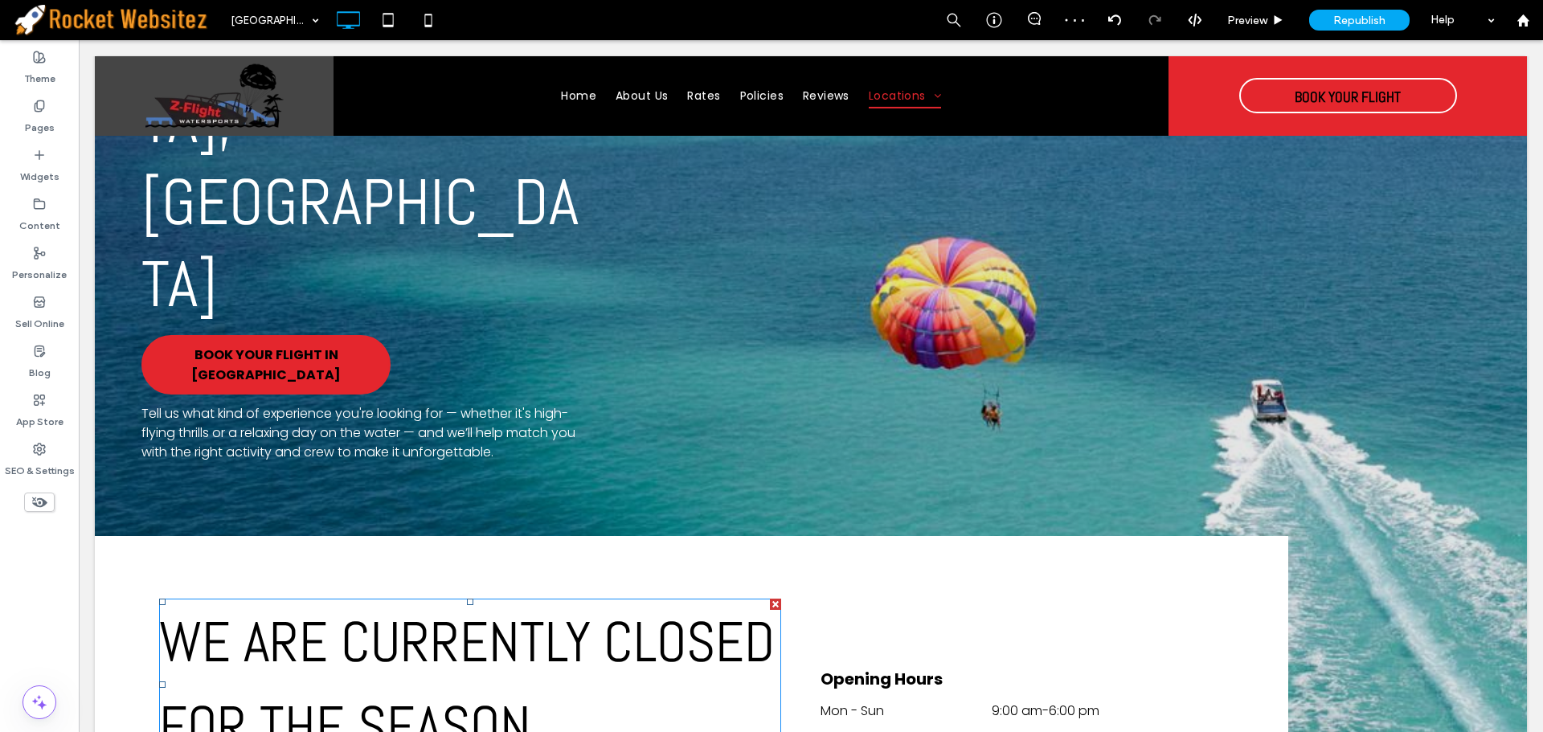
click at [525, 600] on h2 "WE ARE CURRENTLY CLOSED FOR THE SEASON" at bounding box center [470, 684] width 622 height 169
type input "****"
type input "**"
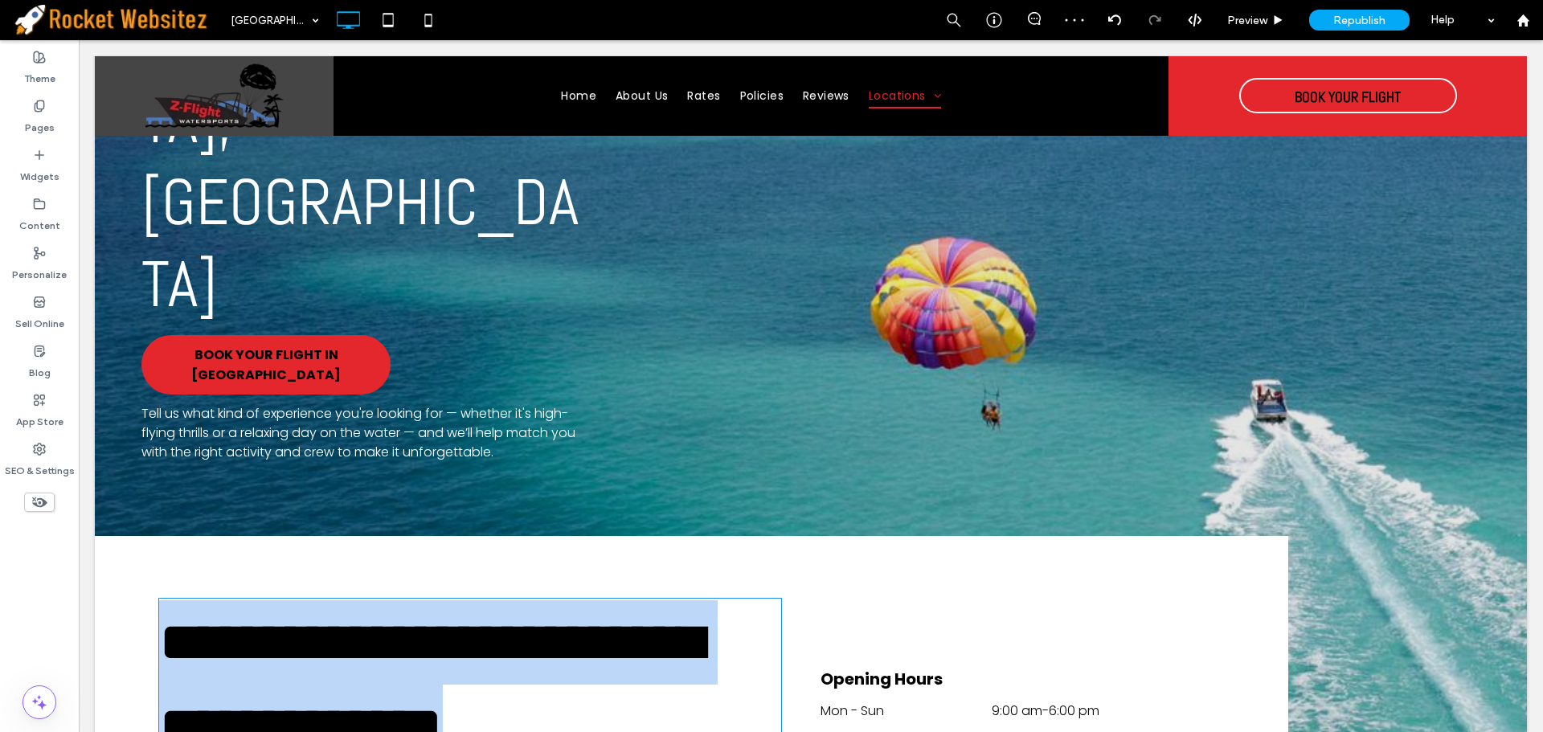
click at [525, 600] on h2 "**********" at bounding box center [470, 684] width 622 height 169
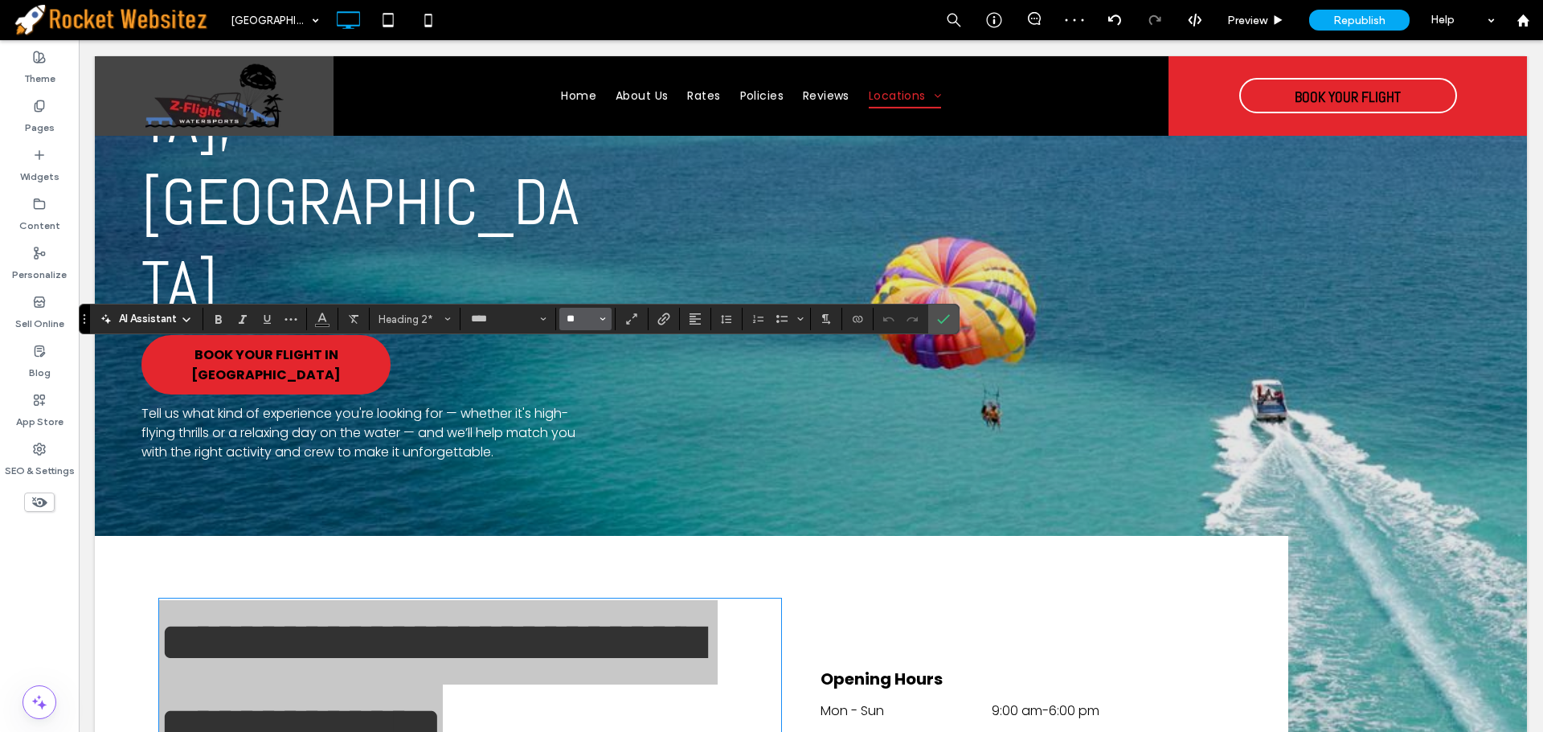
click at [596, 314] on input "**" at bounding box center [580, 319] width 31 height 13
click at [584, 432] on label "36" at bounding box center [584, 431] width 51 height 23
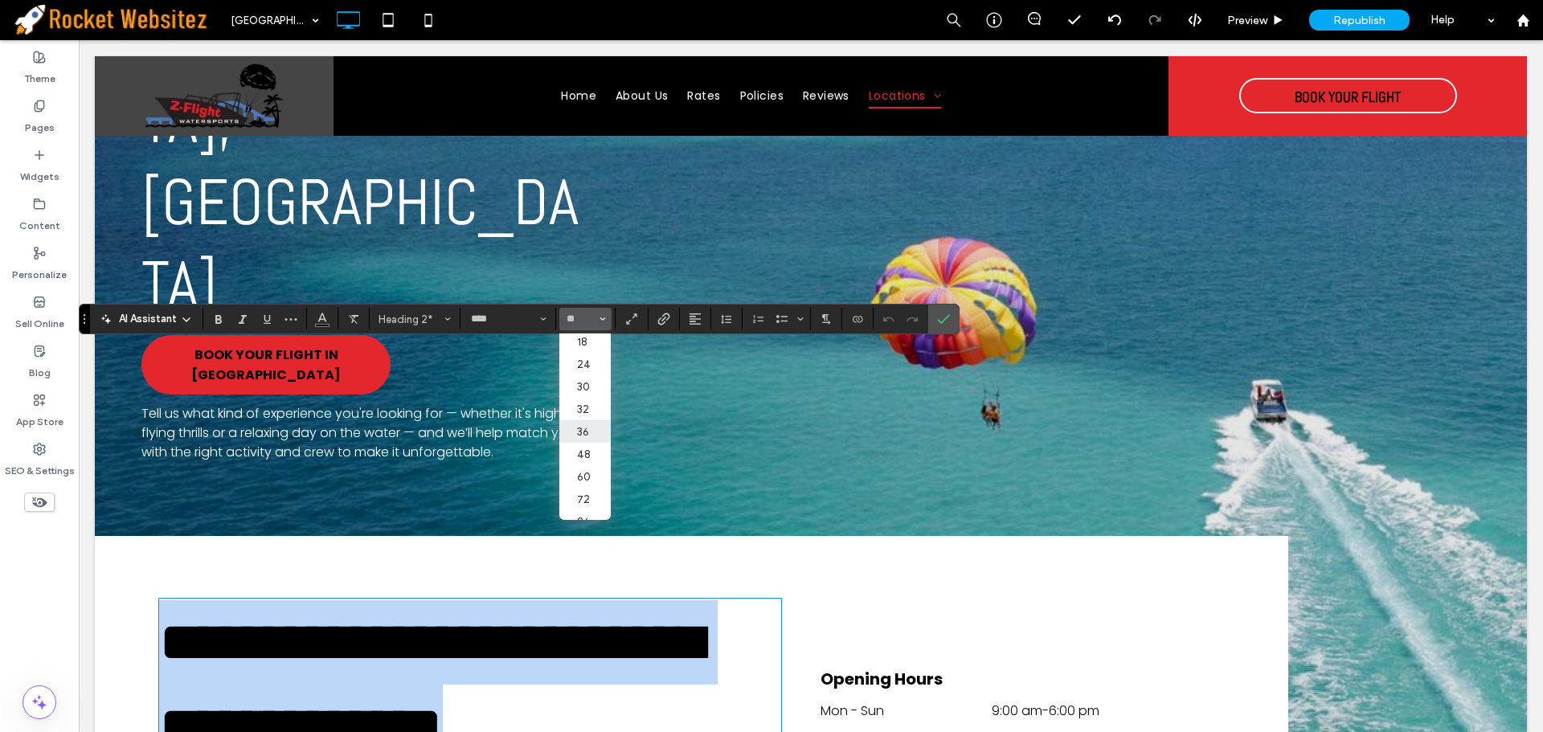
type input "**"
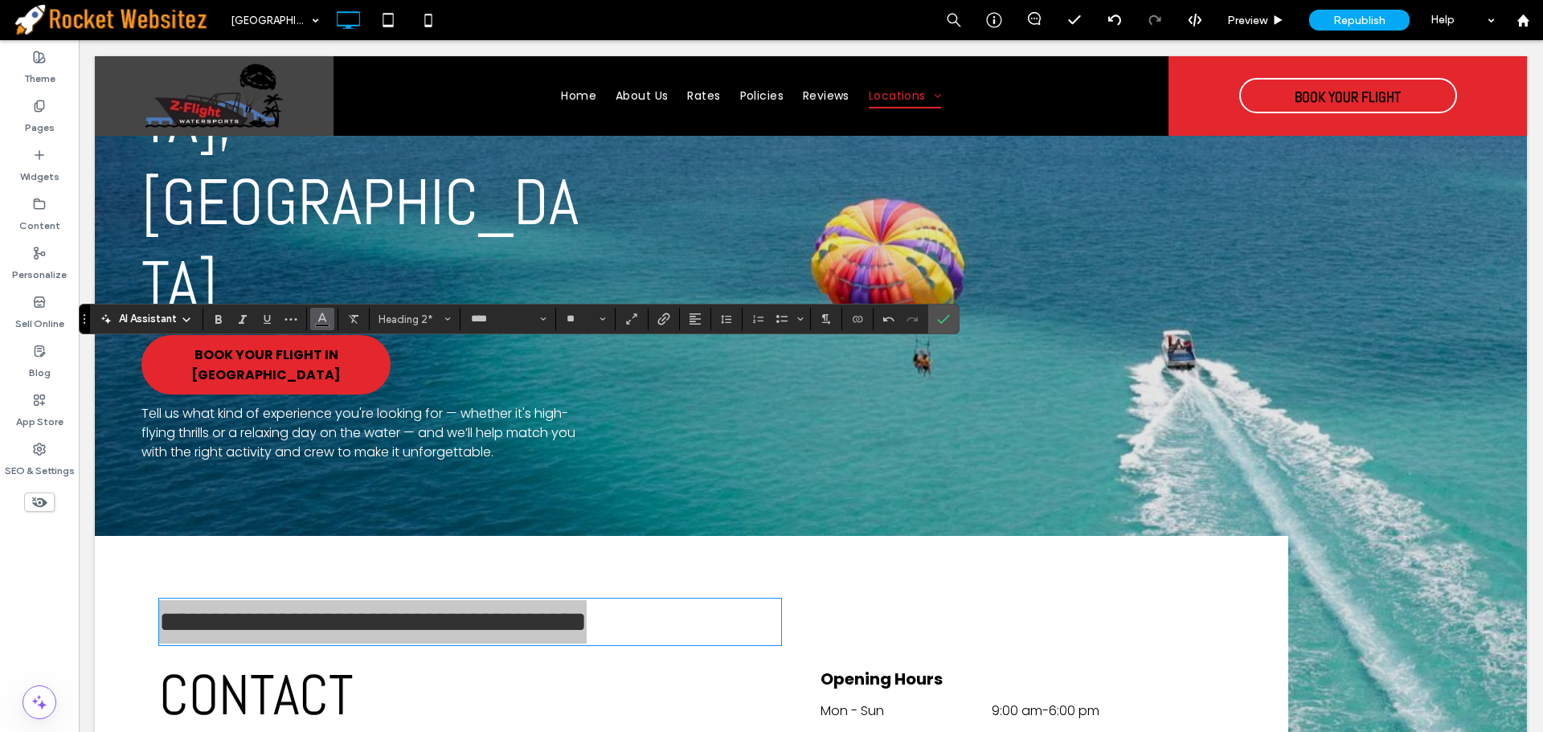
click at [322, 315] on use "Color" at bounding box center [322, 317] width 9 height 9
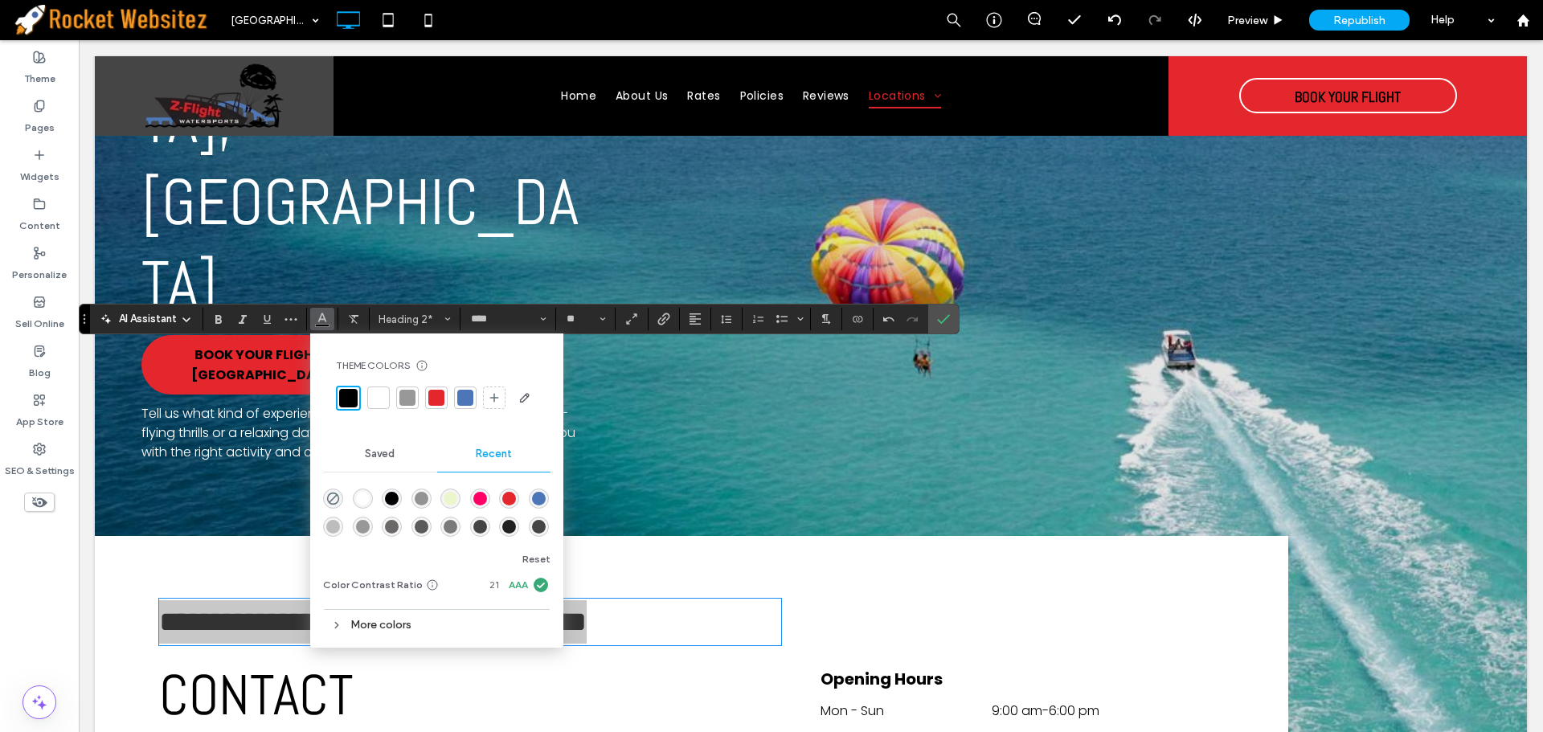
click at [438, 398] on div at bounding box center [436, 398] width 16 height 16
click at [246, 321] on icon "Italic" at bounding box center [242, 319] width 13 height 13
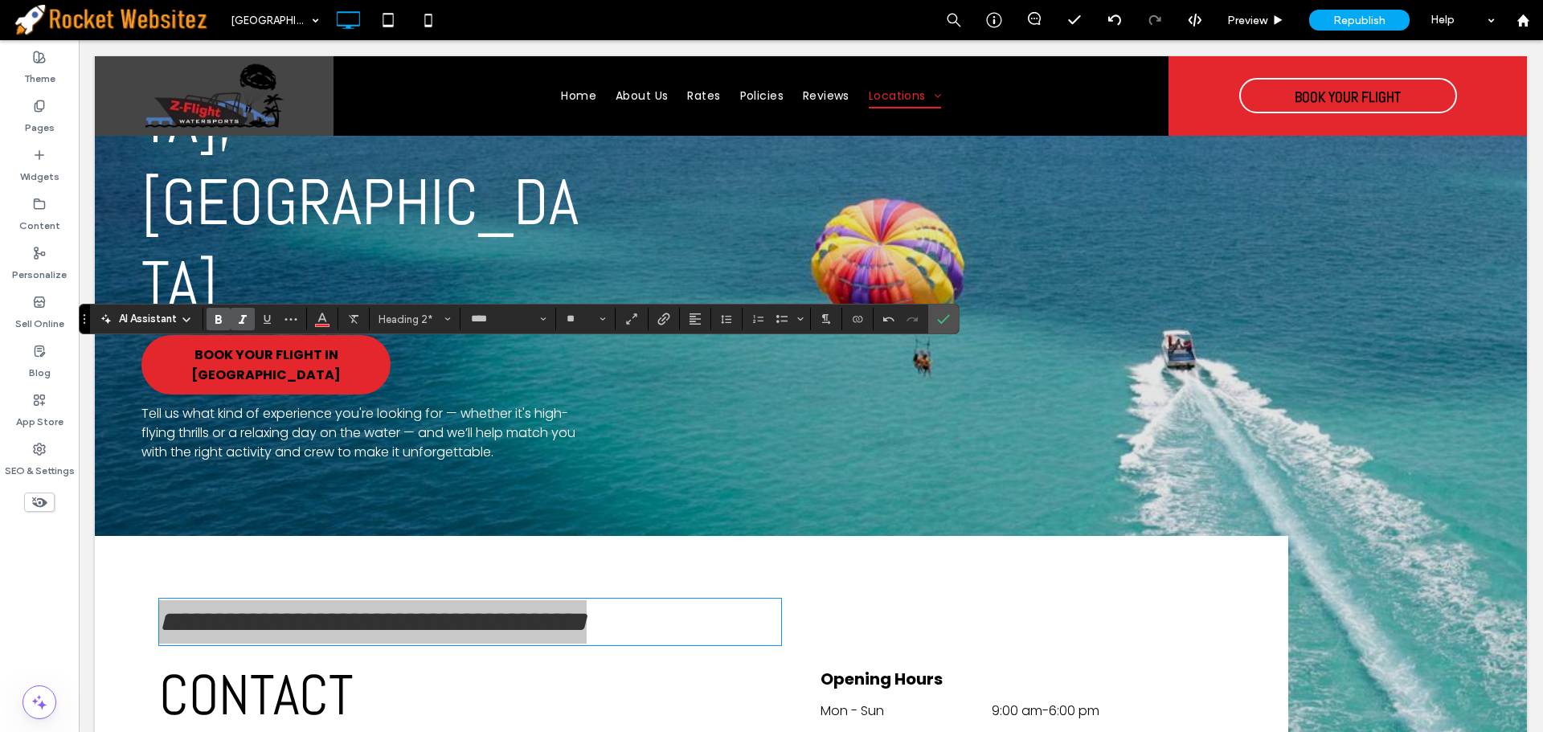
click at [219, 321] on use "Bold" at bounding box center [218, 319] width 6 height 9
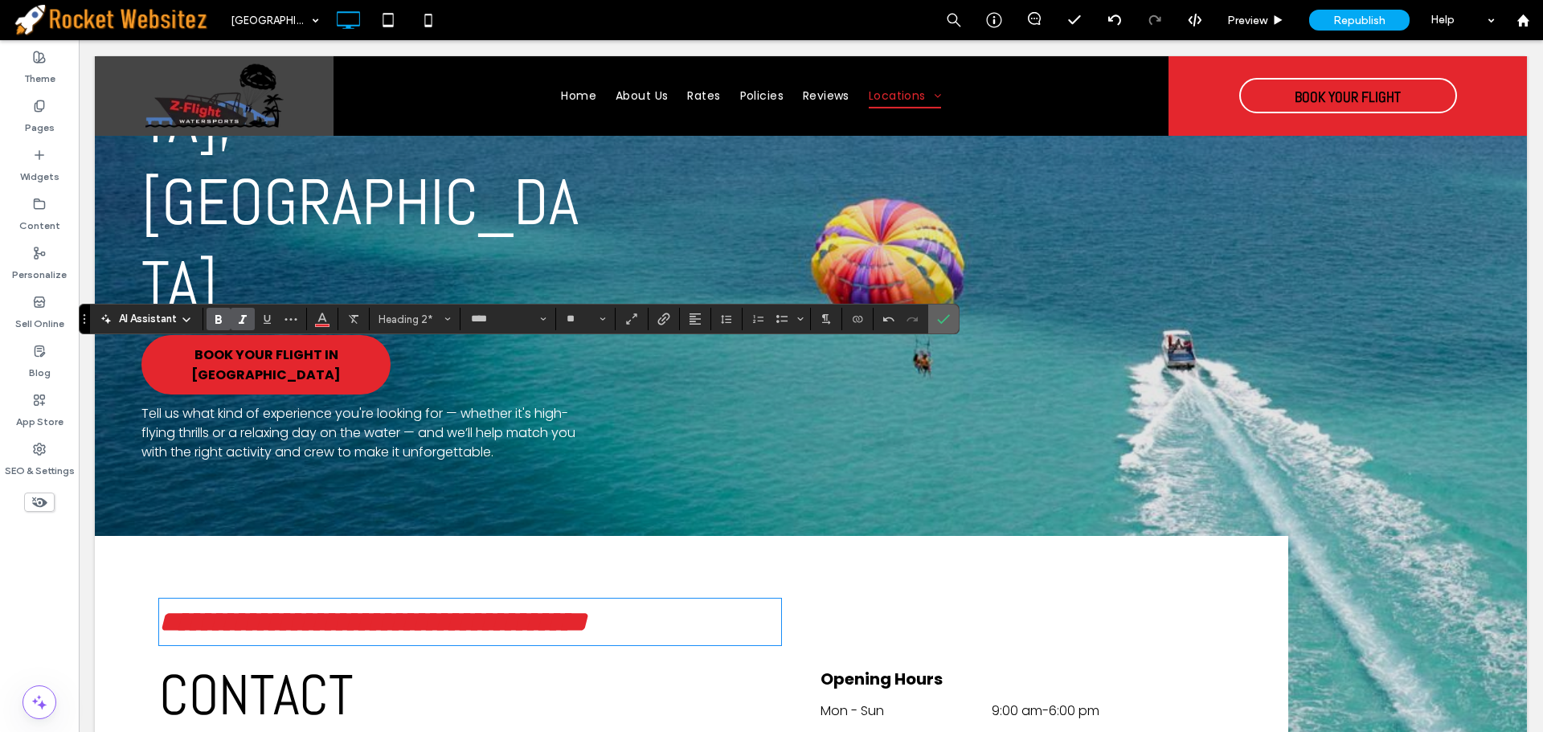
click at [944, 315] on icon "Confirm" at bounding box center [943, 319] width 13 height 13
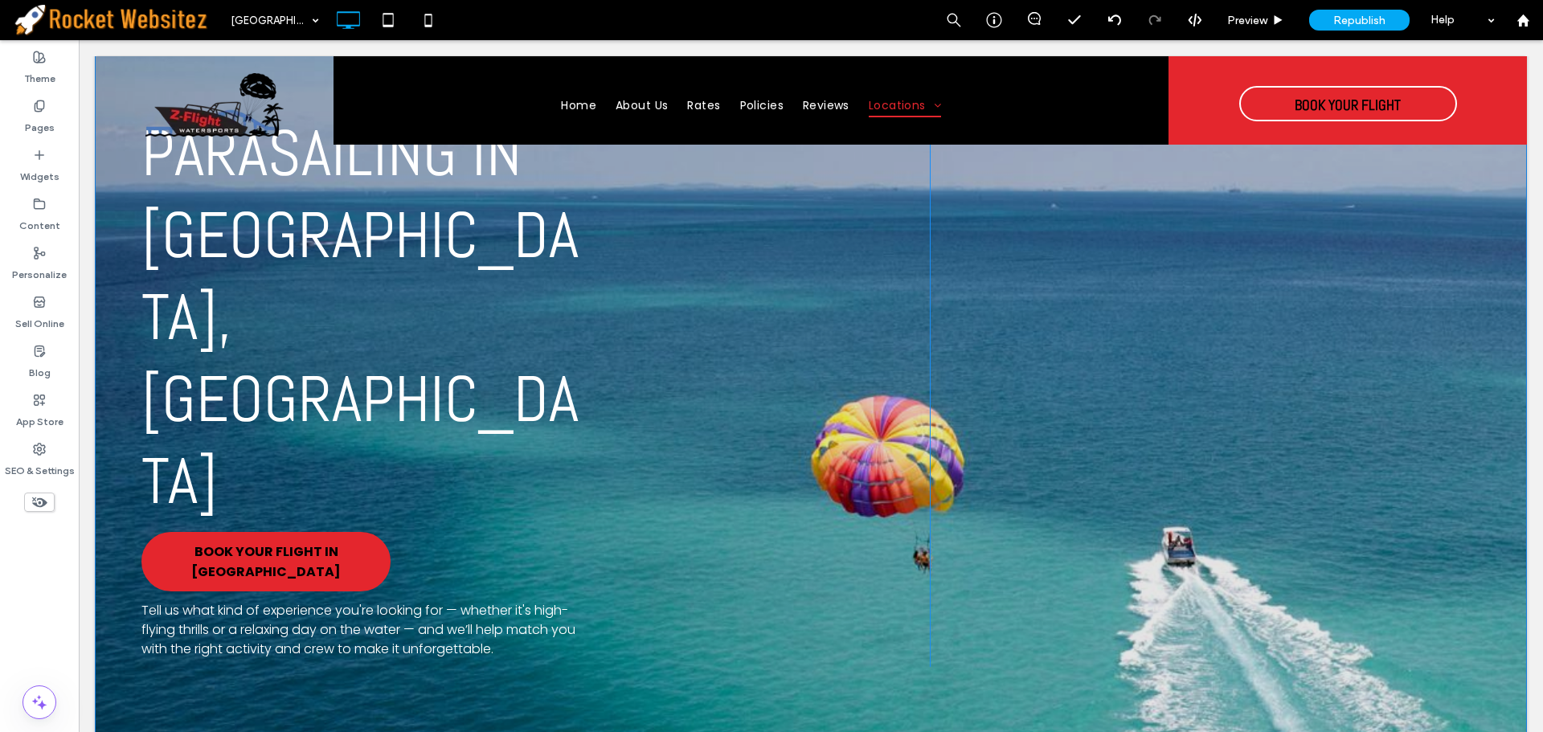
scroll to position [0, 0]
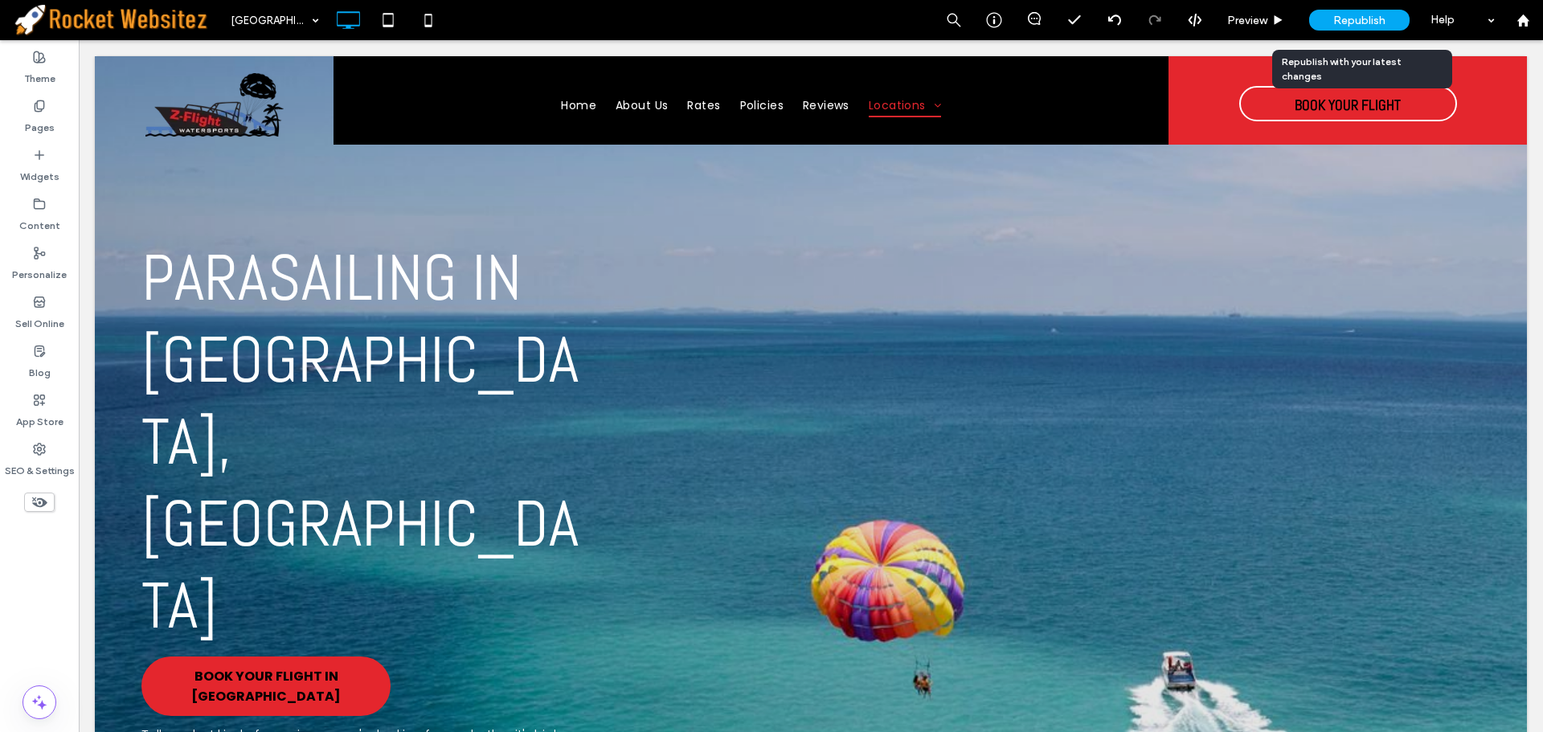
click at [1362, 22] on span "Republish" at bounding box center [1359, 21] width 52 height 14
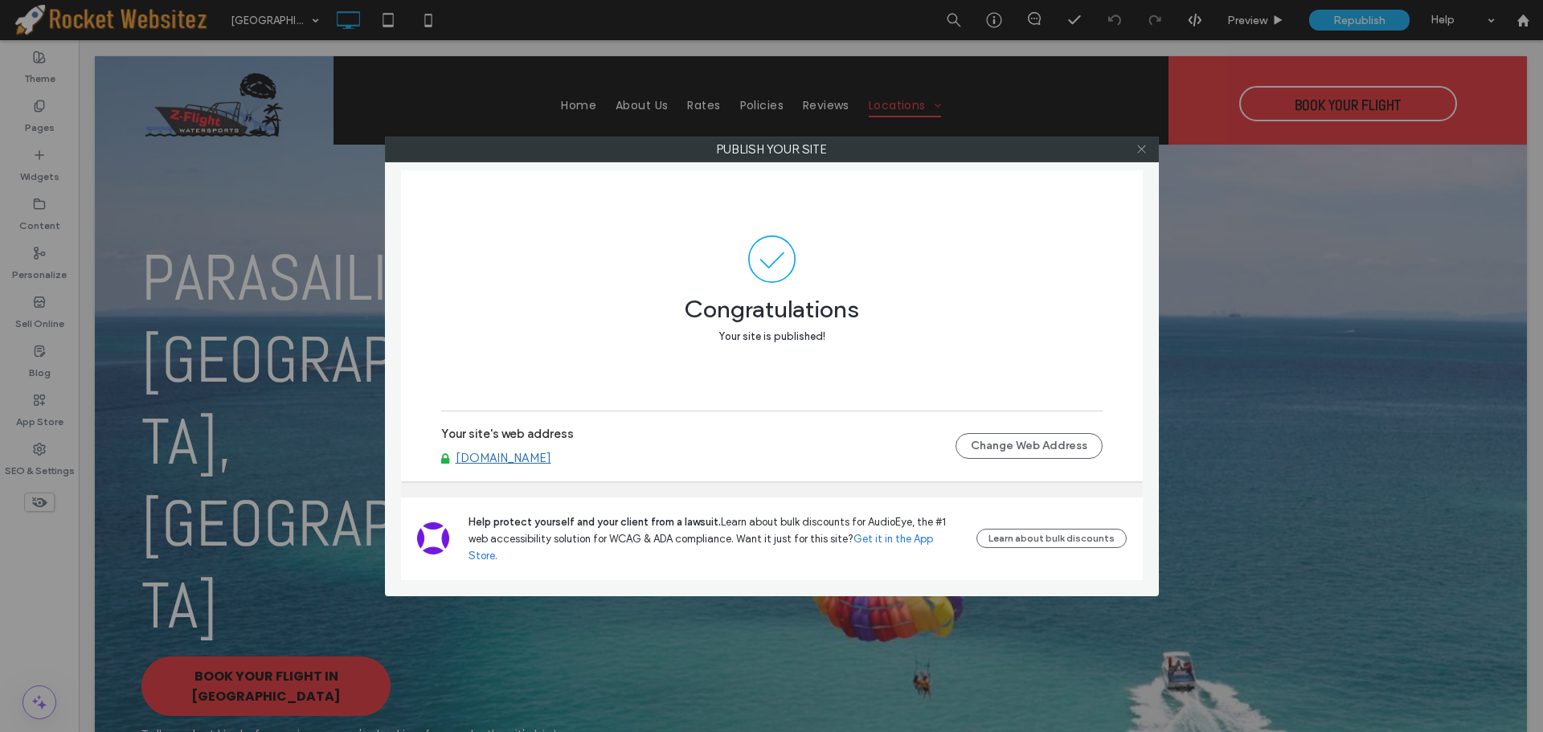
click at [1137, 157] on span at bounding box center [1142, 149] width 12 height 24
